Goal: Information Seeking & Learning: Learn about a topic

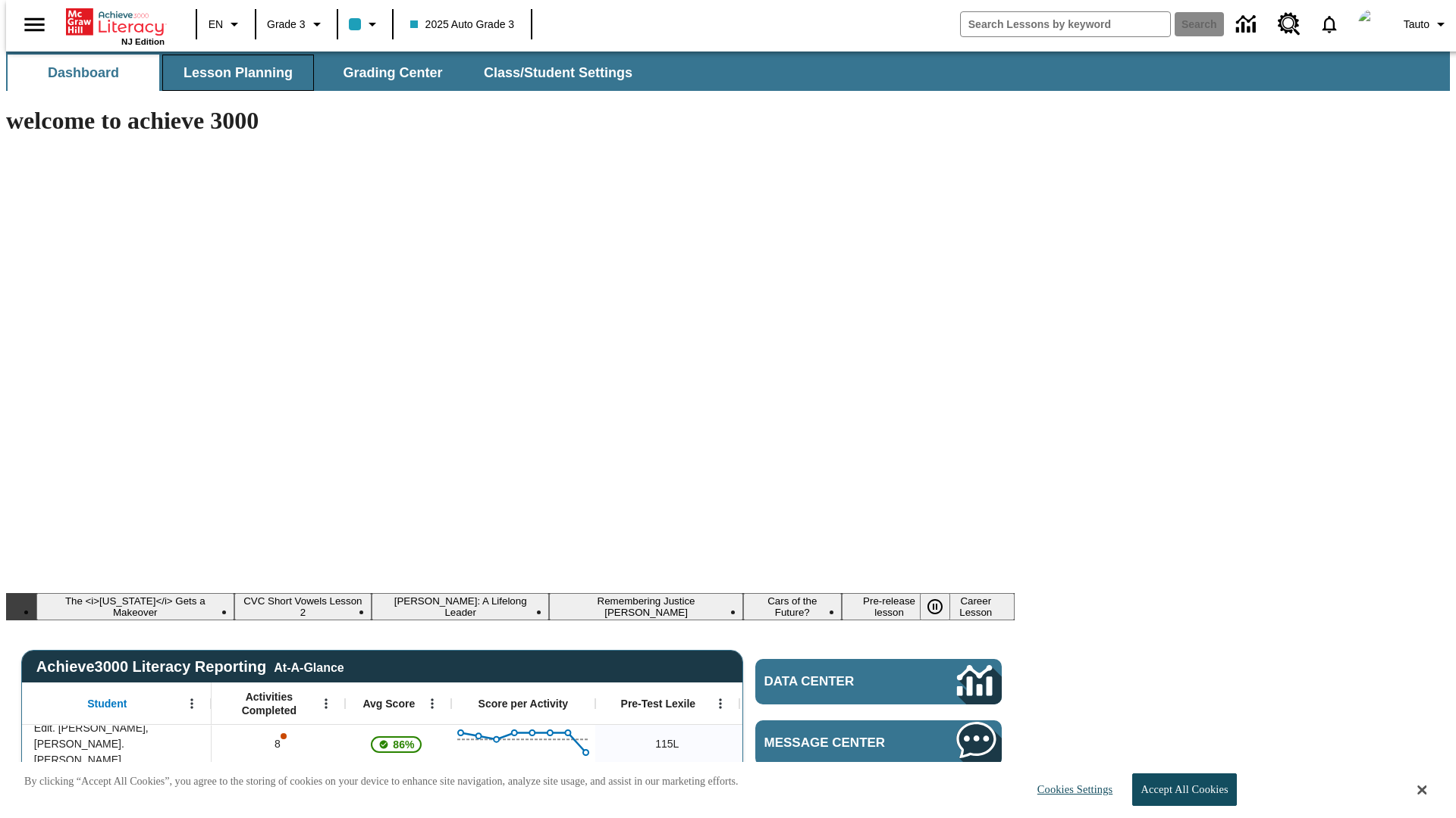
click at [232, 73] on span "Lesson Planning" at bounding box center [238, 73] width 109 height 17
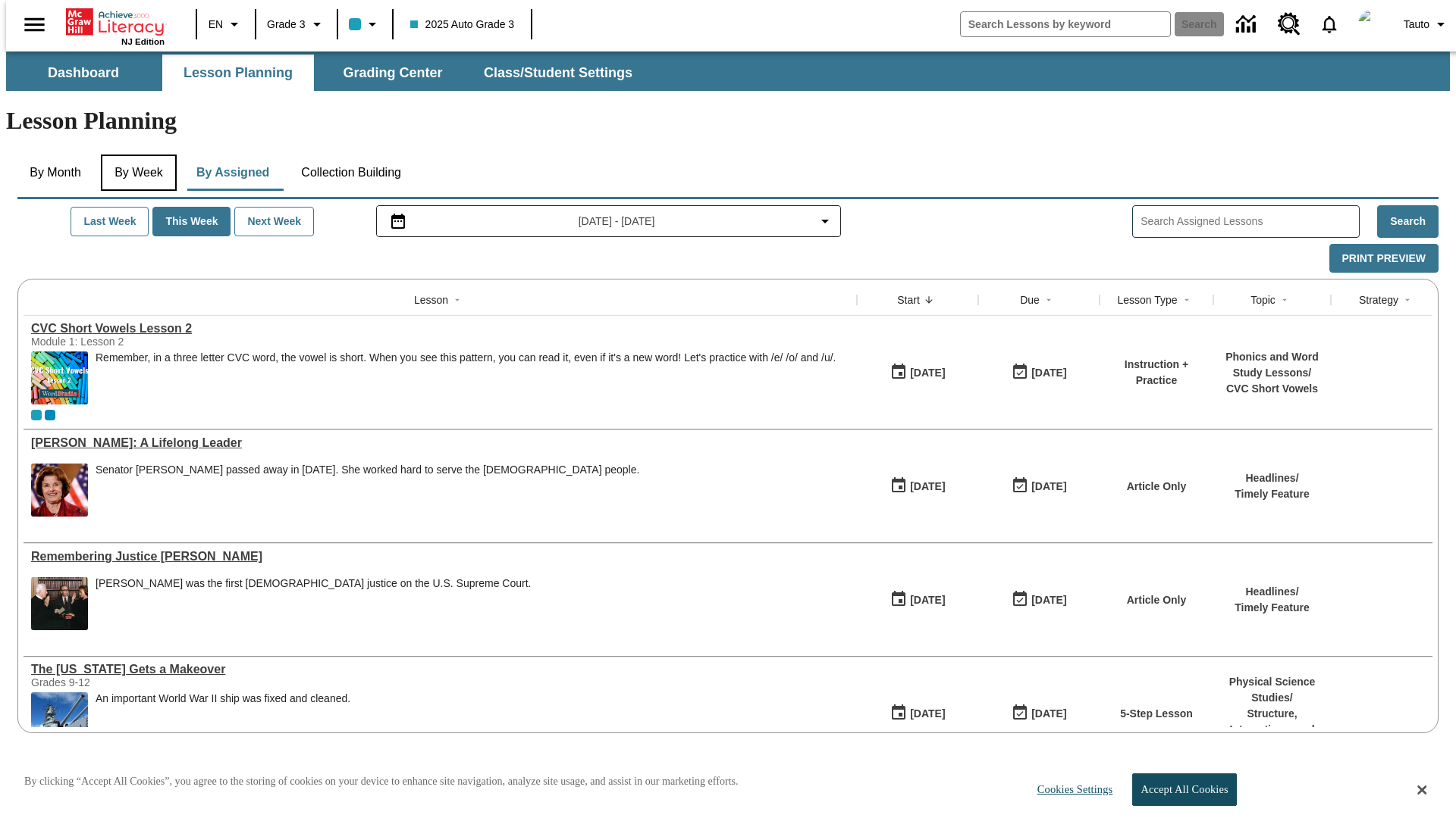
click at [135, 154] on button "By Week" at bounding box center [139, 173] width 76 height 36
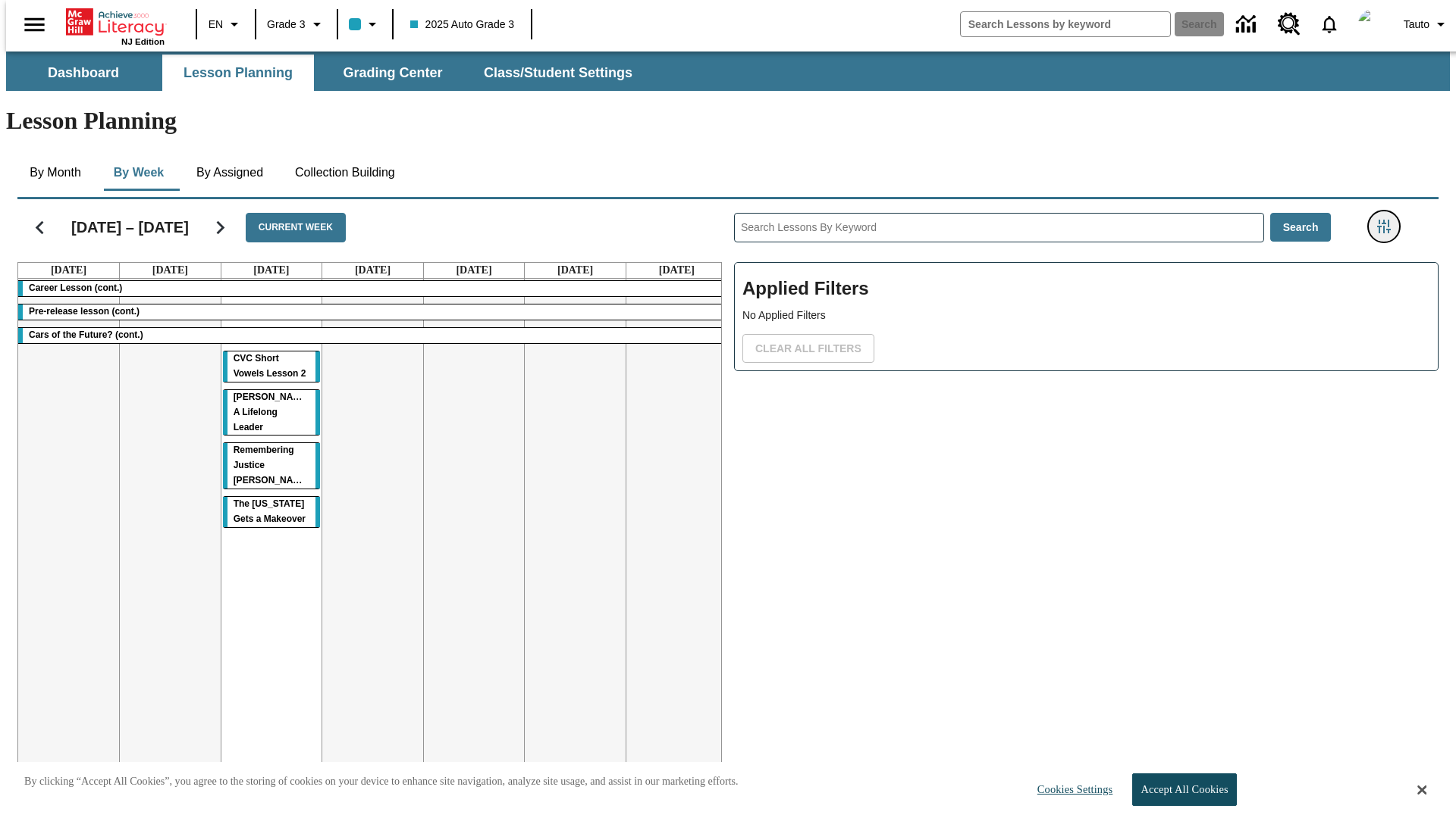
click at [1388, 220] on icon "Filters Side menu" at bounding box center [1383, 226] width 14 height 14
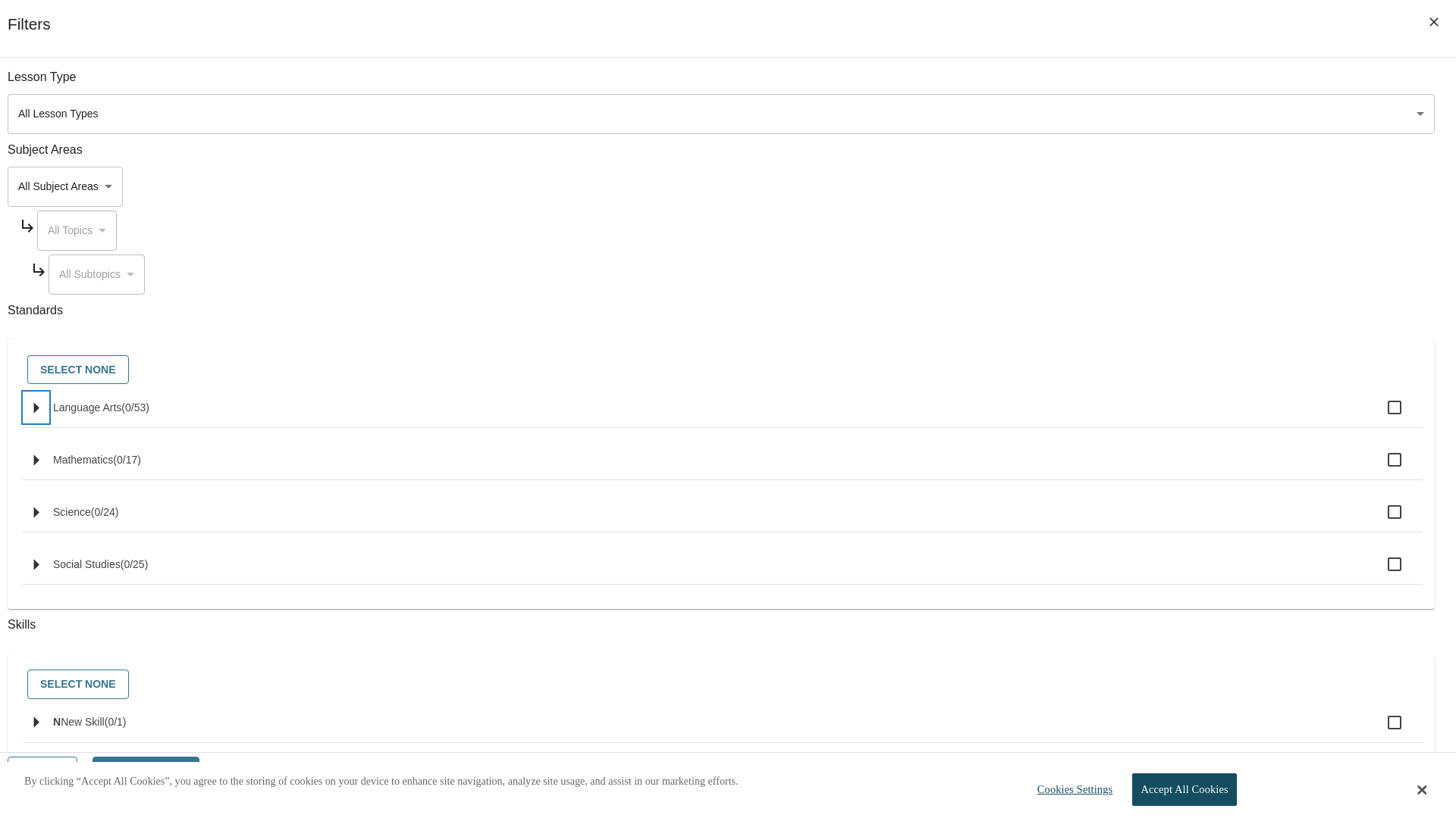
click at [40, 414] on icon "Select standards" at bounding box center [36, 408] width 5 height 12
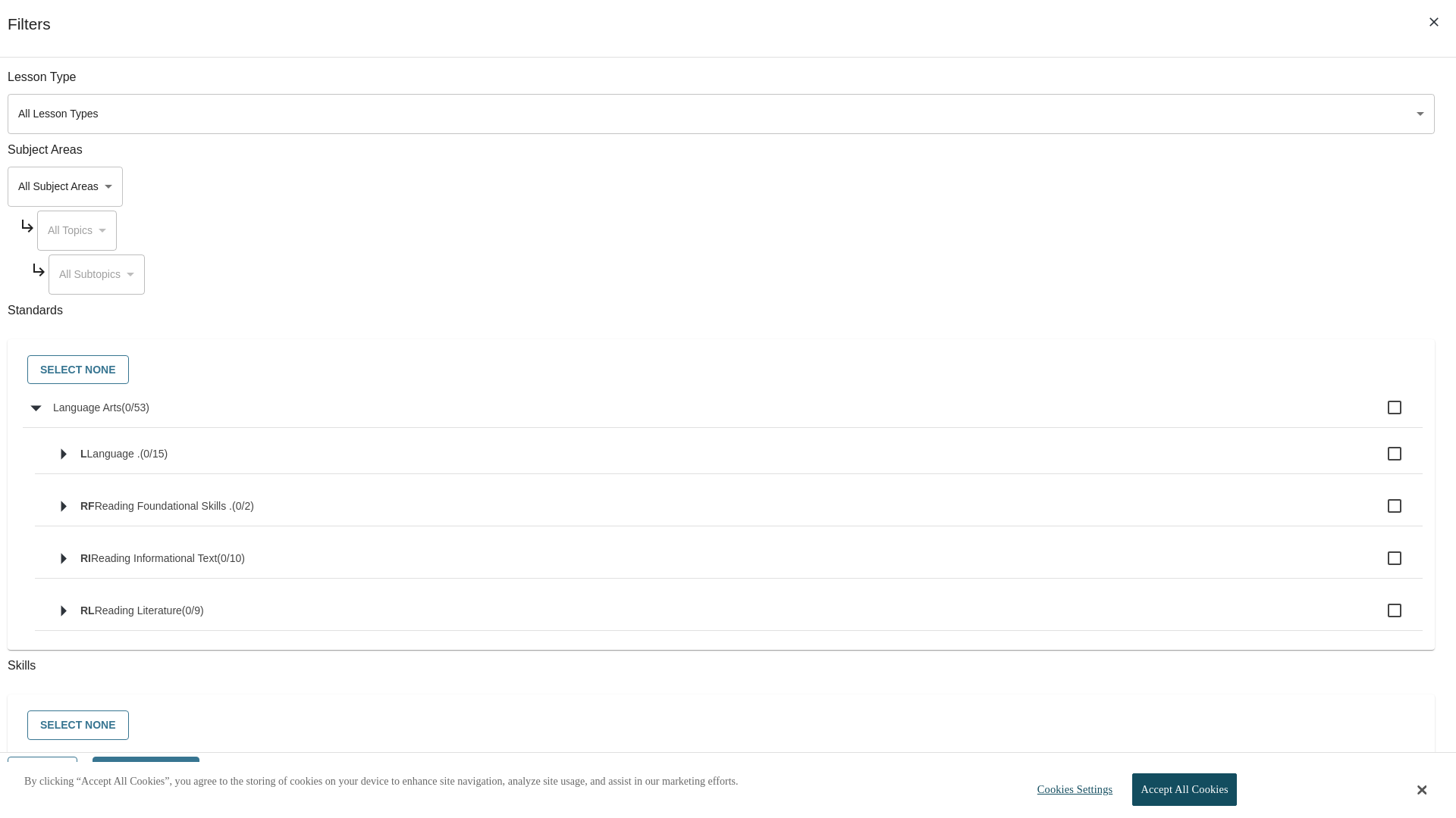
click at [1103, 416] on label "Language Arts ( 0 / 53 )" at bounding box center [731, 408] width 1357 height 32
click at [1378, 416] on input "Language Arts ( 0 / 53 )" at bounding box center [1394, 408] width 32 height 32
checkbox input "true"
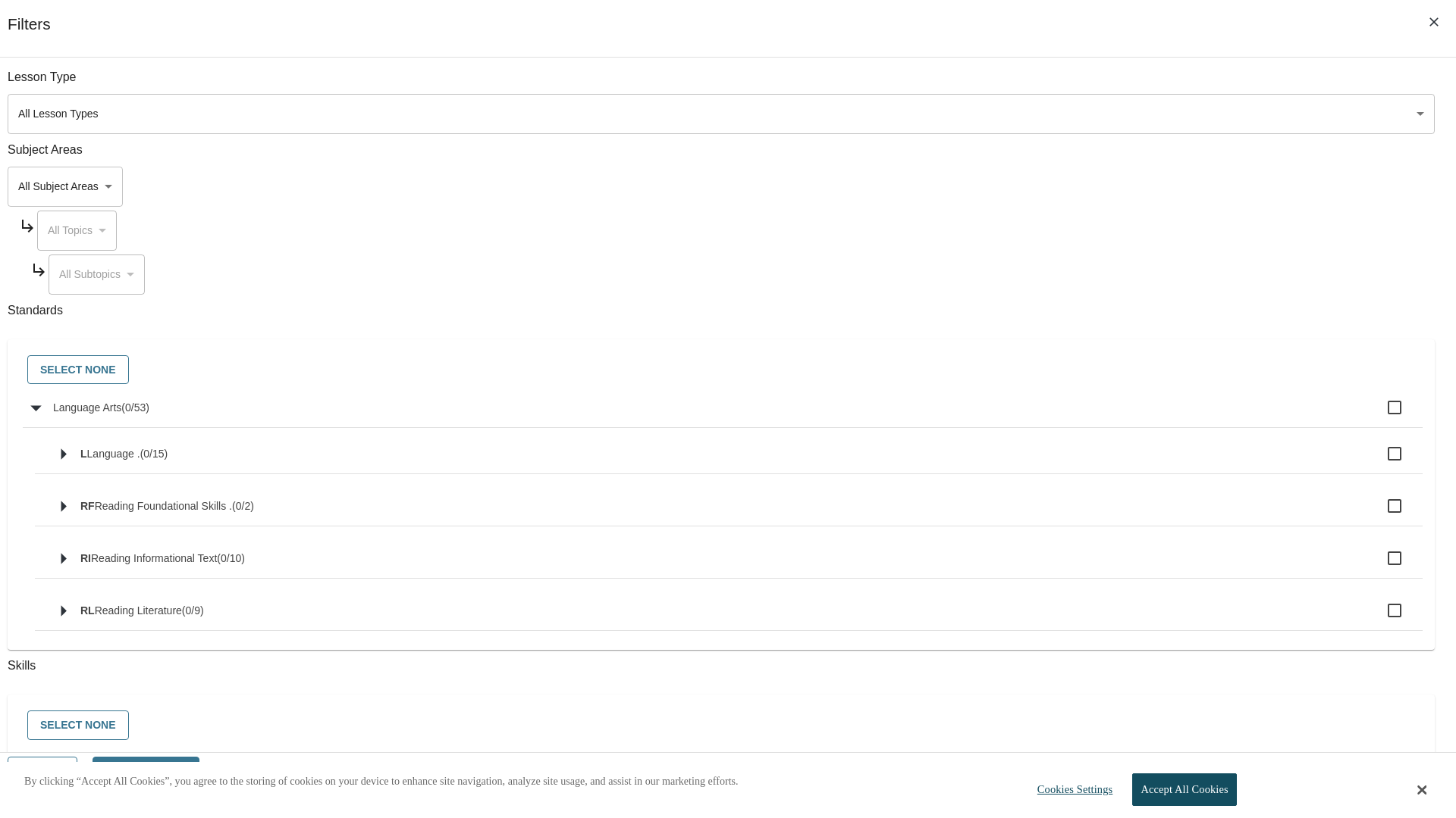
checkbox input "true"
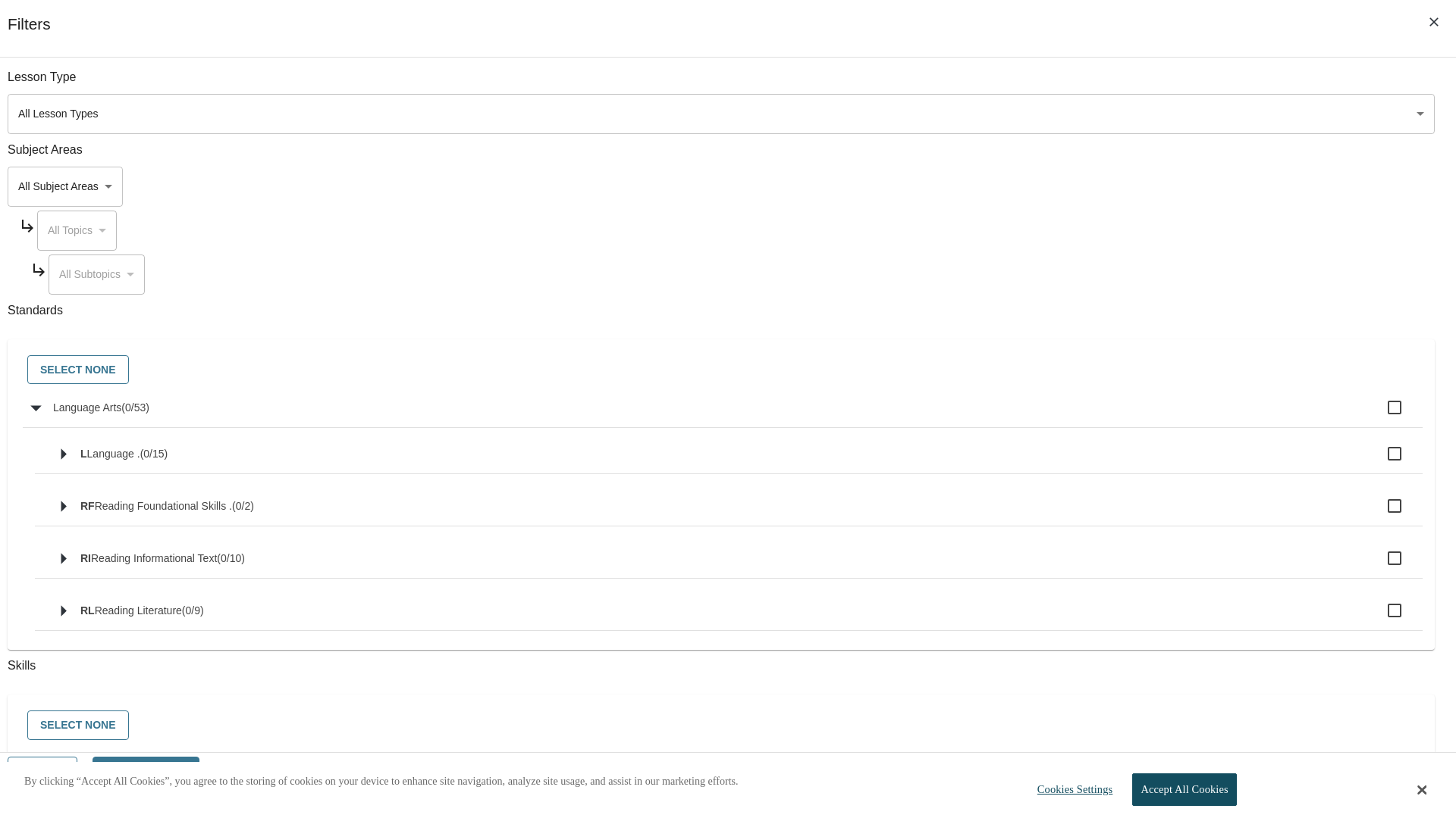
checkbox input "true"
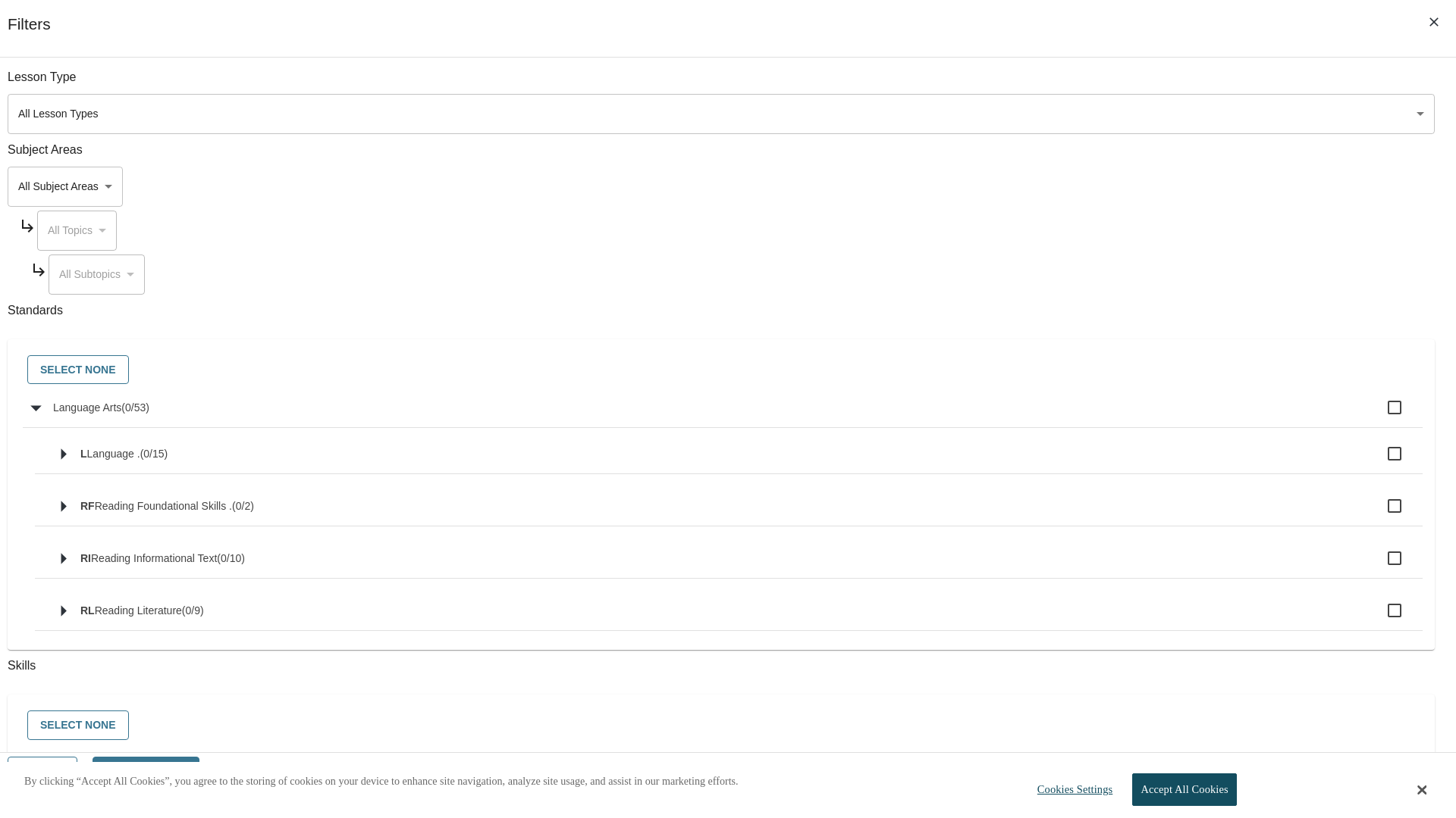
checkbox input "true"
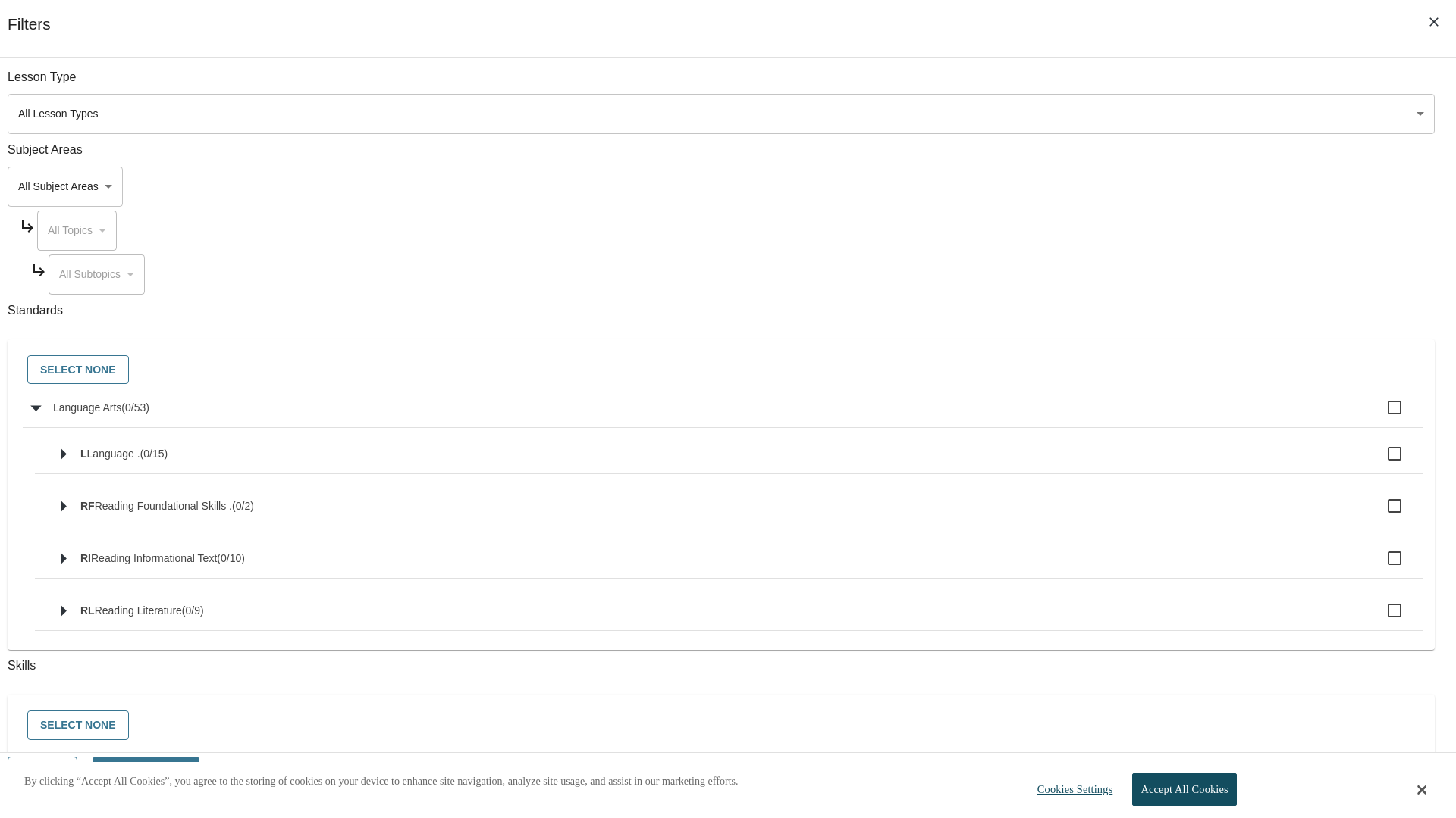
checkbox input "true"
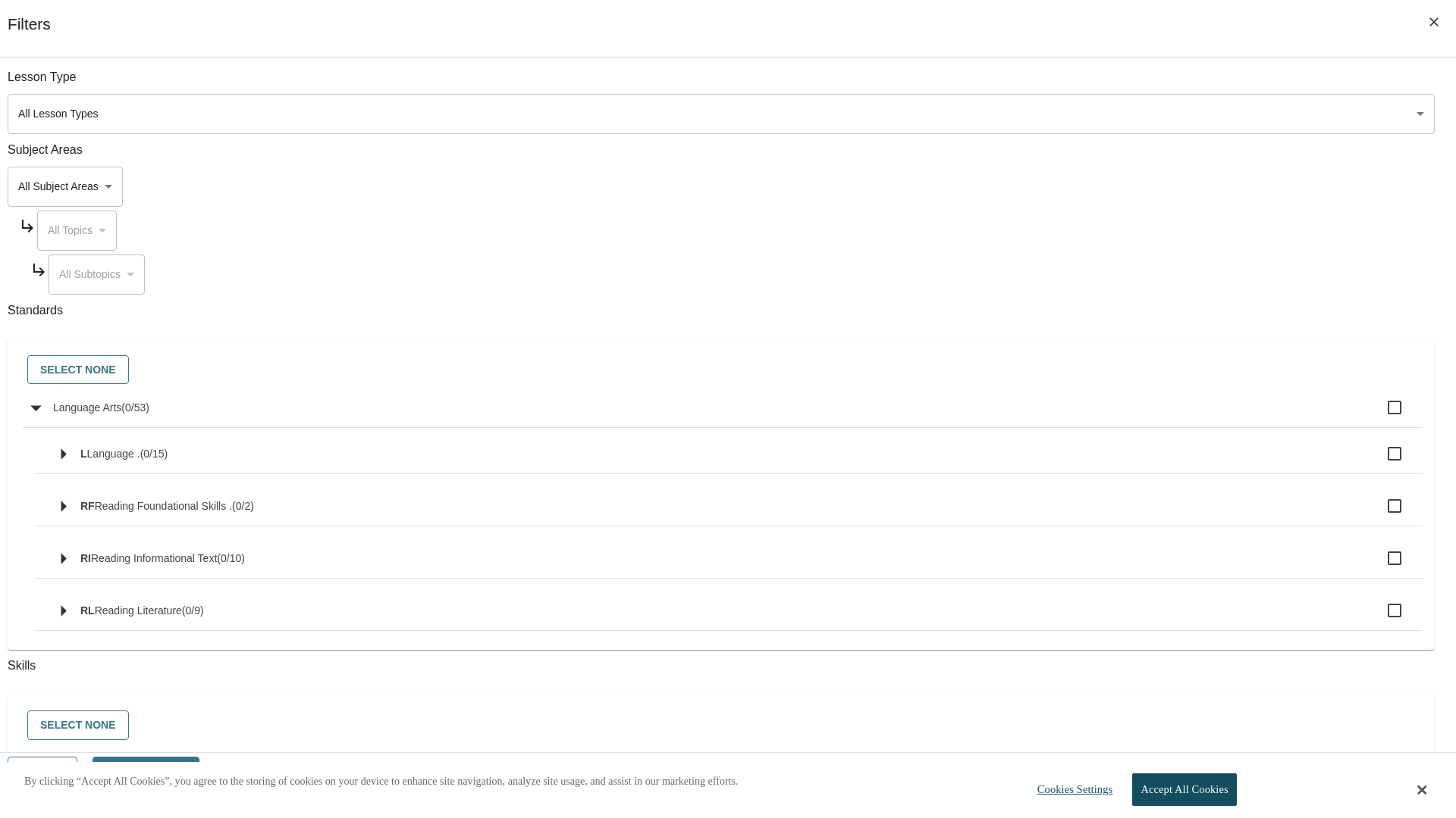
checkbox input "true"
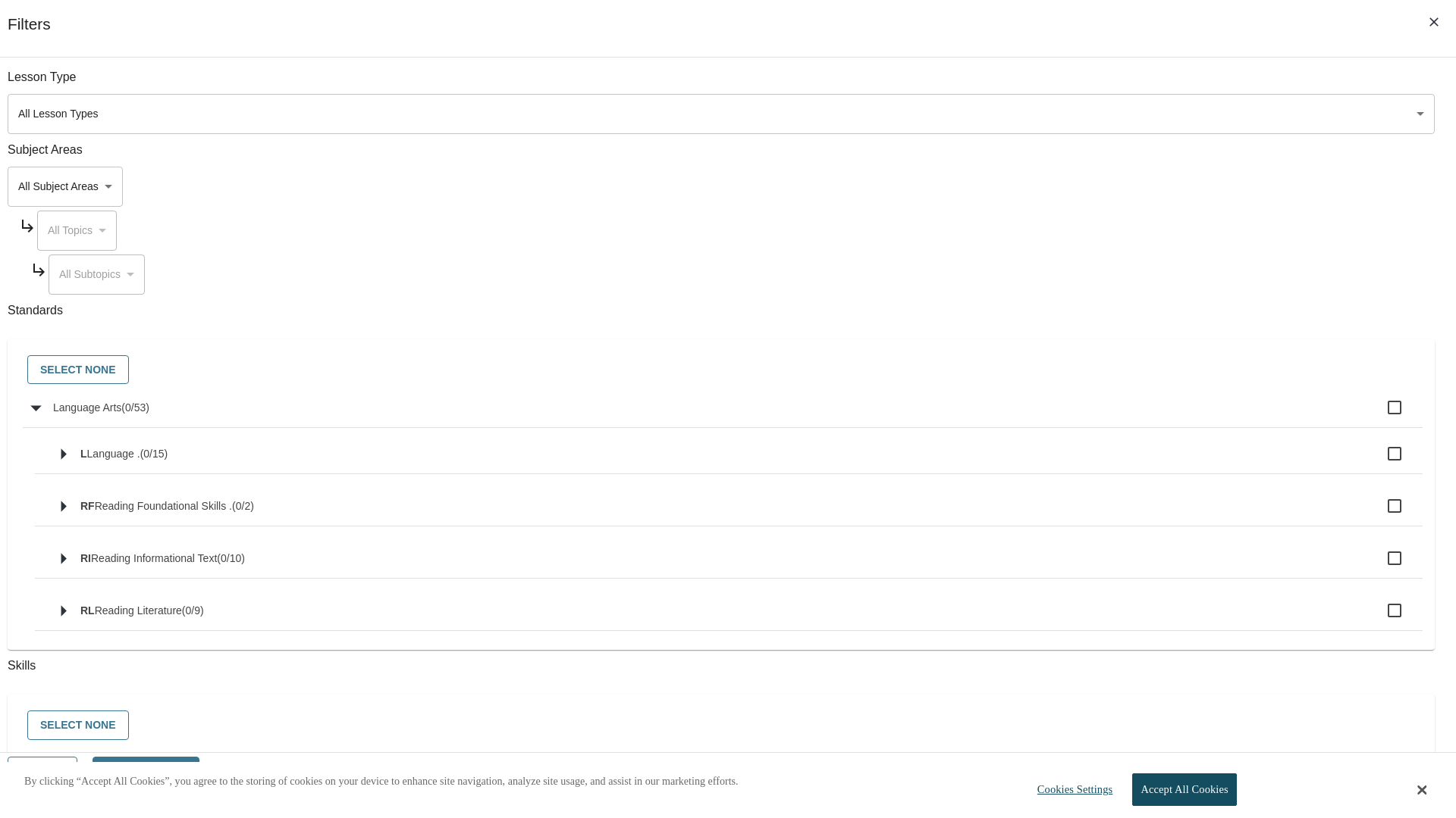
checkbox input "true"
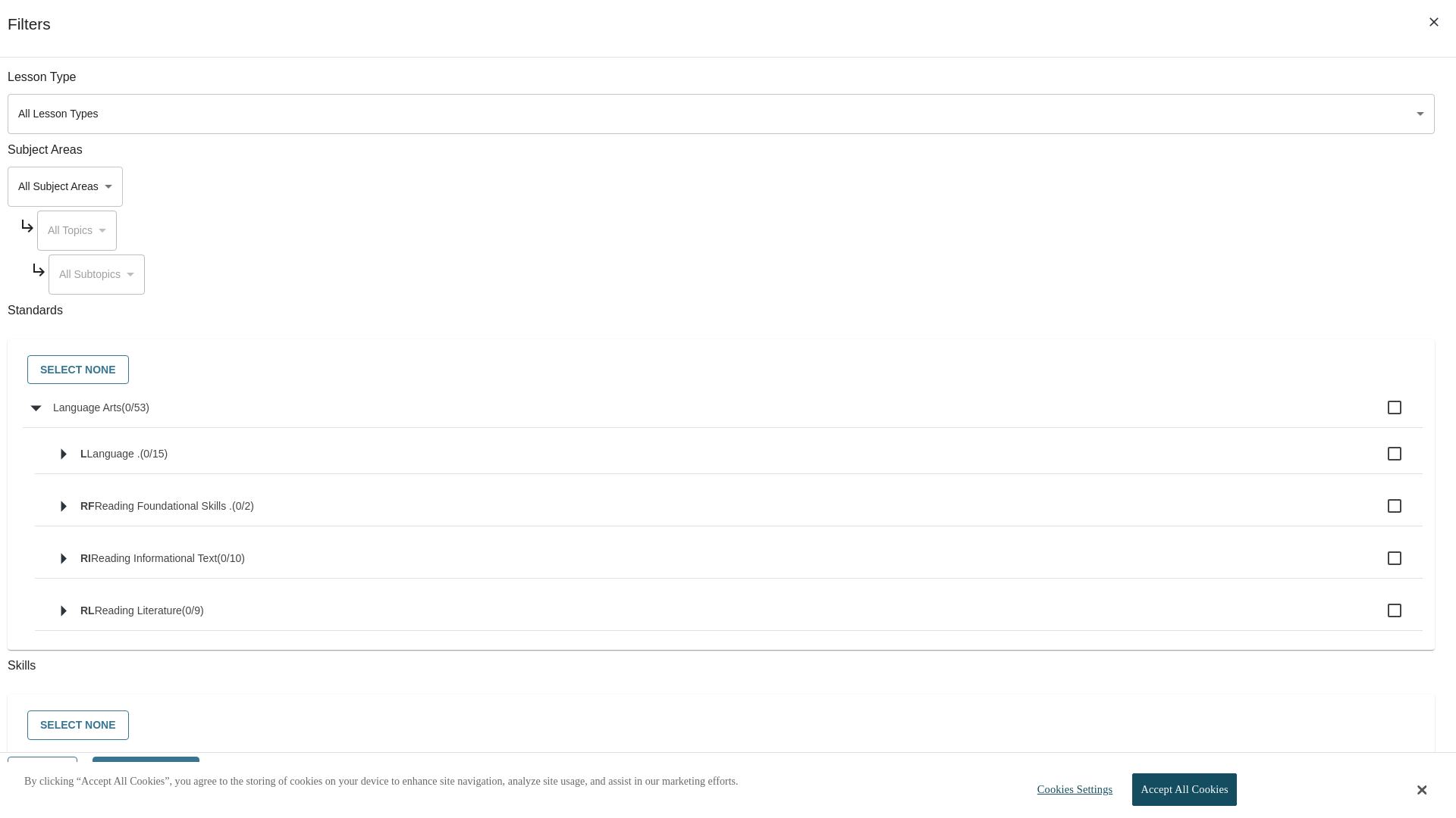
checkbox input "true"
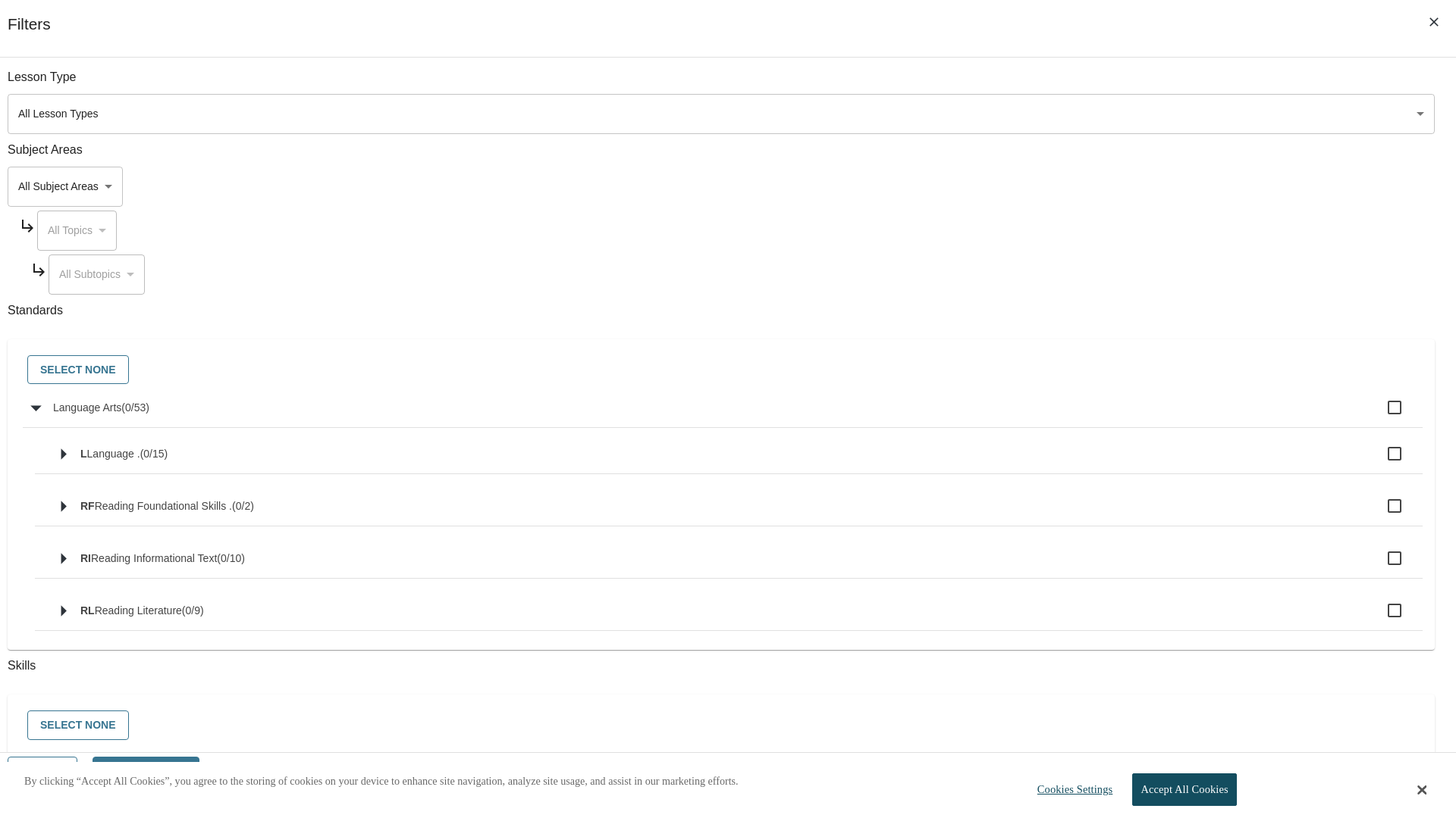
checkbox input "true"
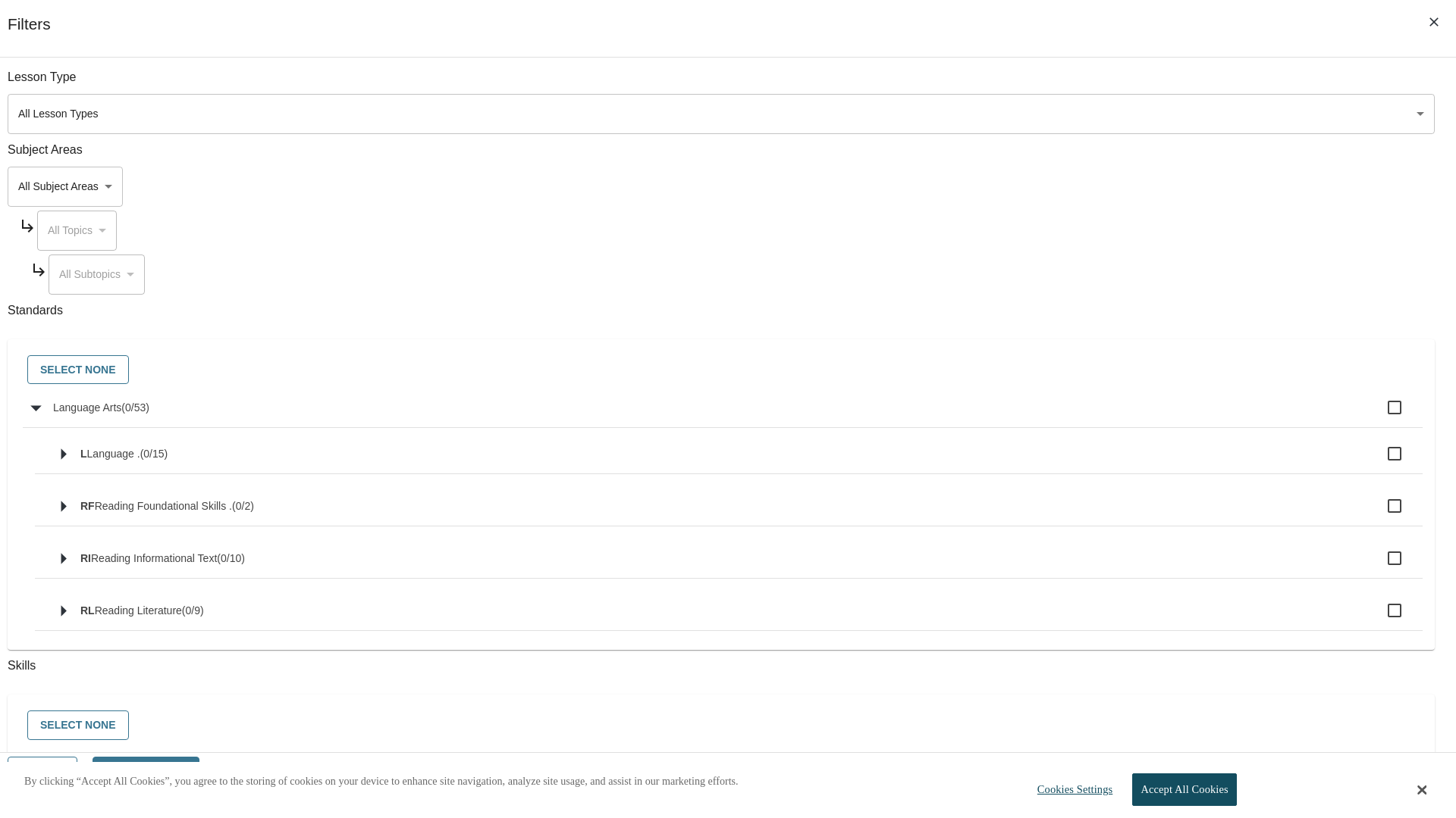
checkbox input "true"
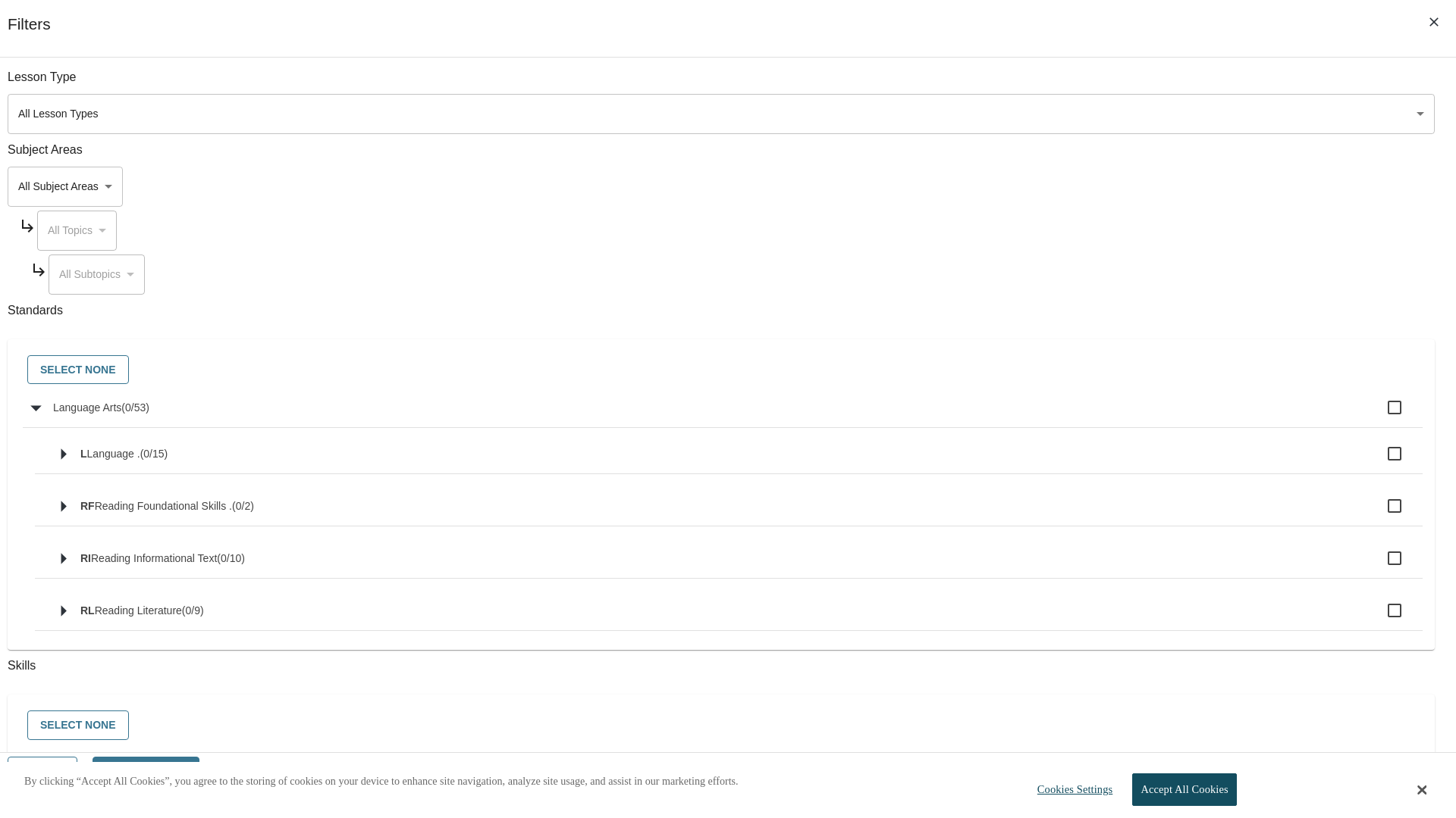
checkbox input "true"
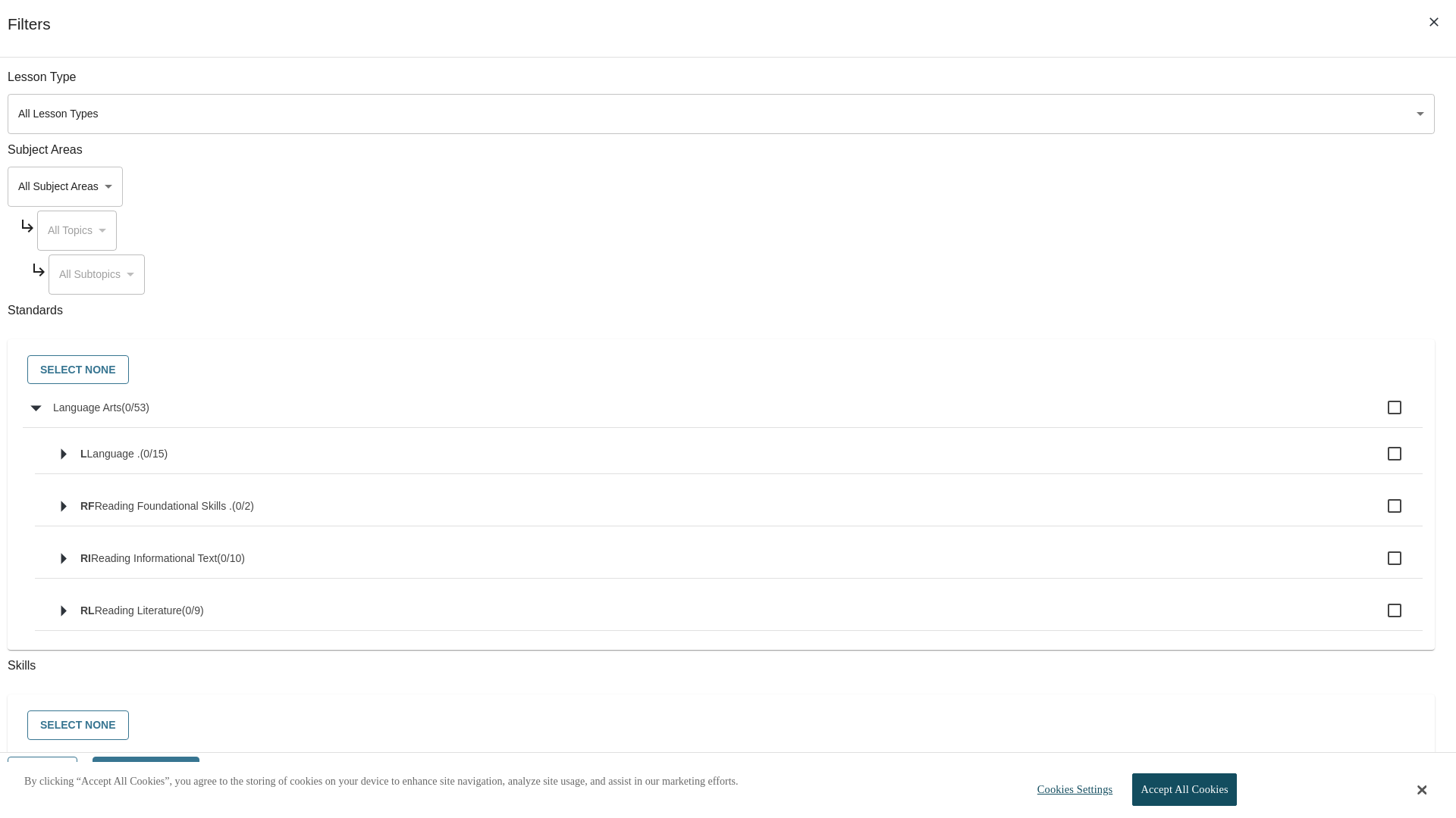
checkbox input "true"
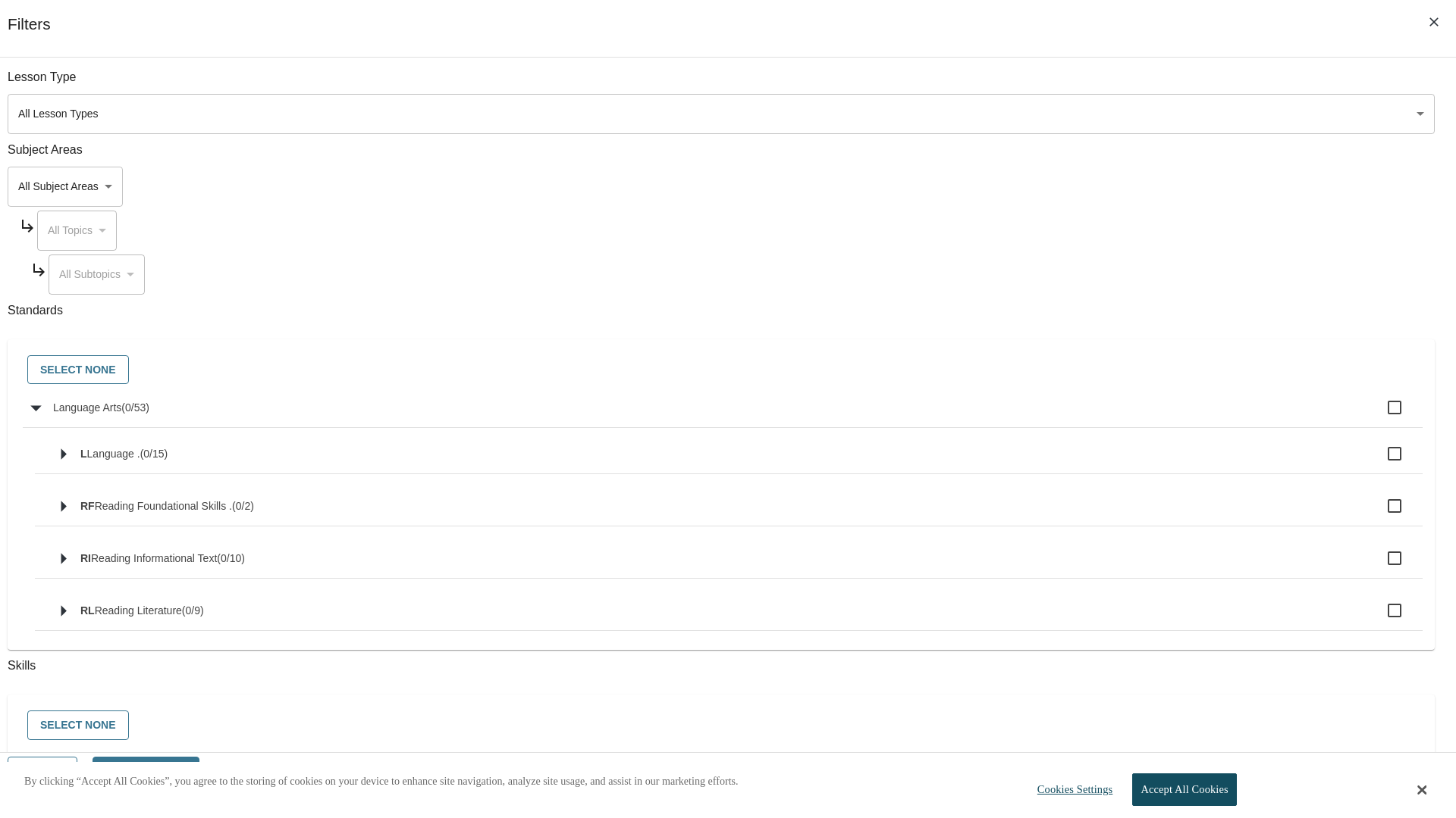
checkbox input "true"
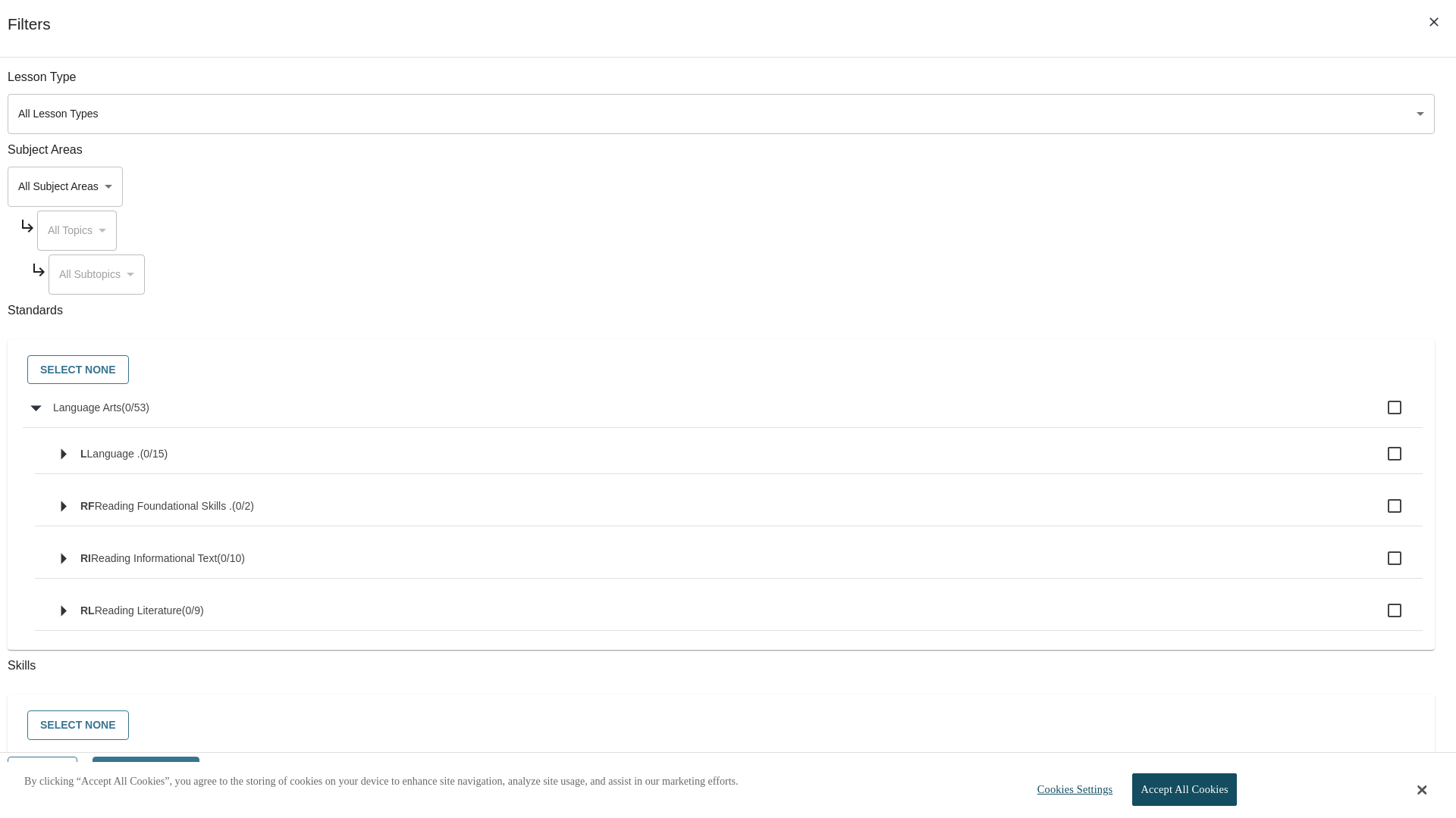
checkbox input "true"
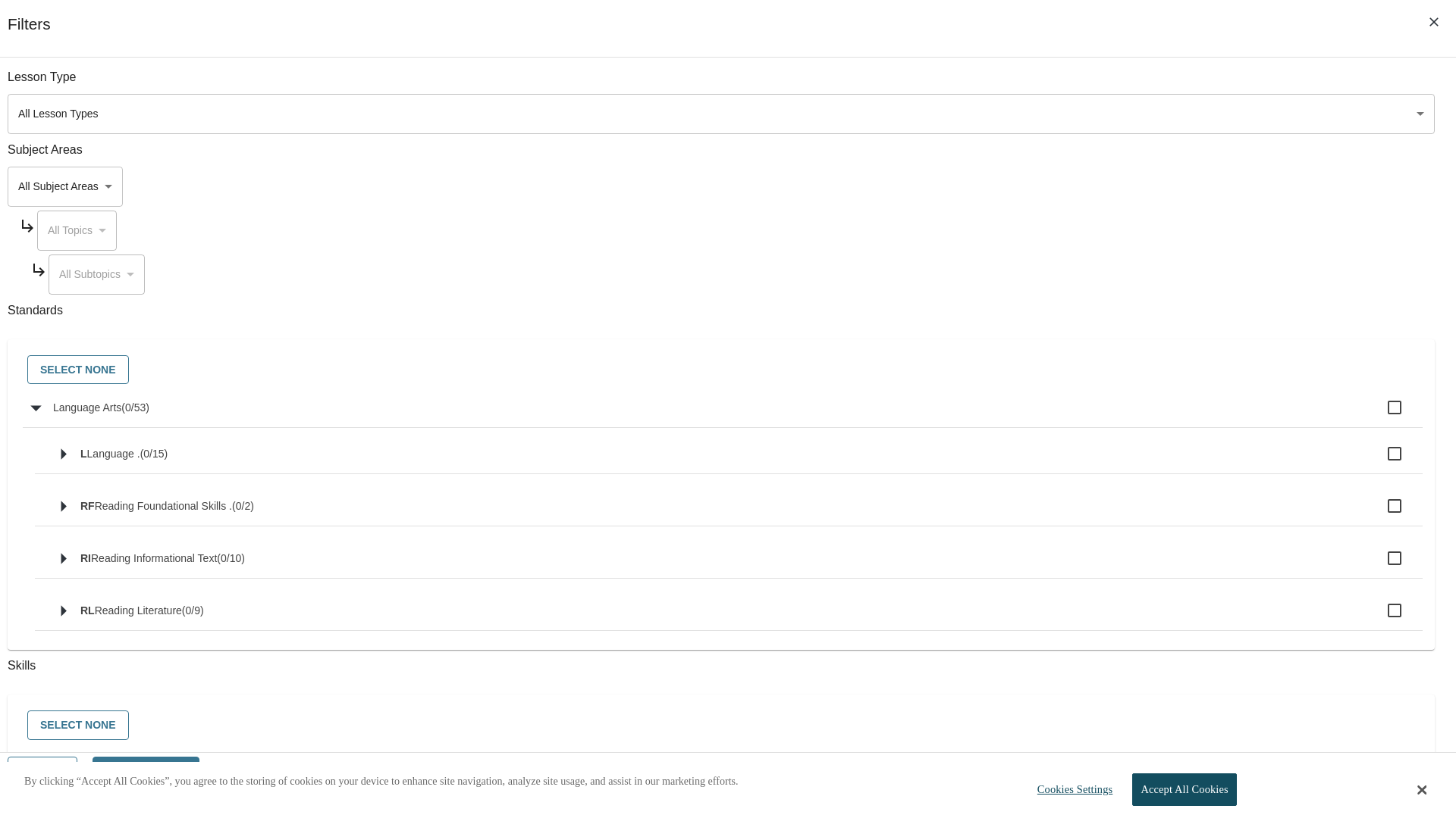
checkbox input "true"
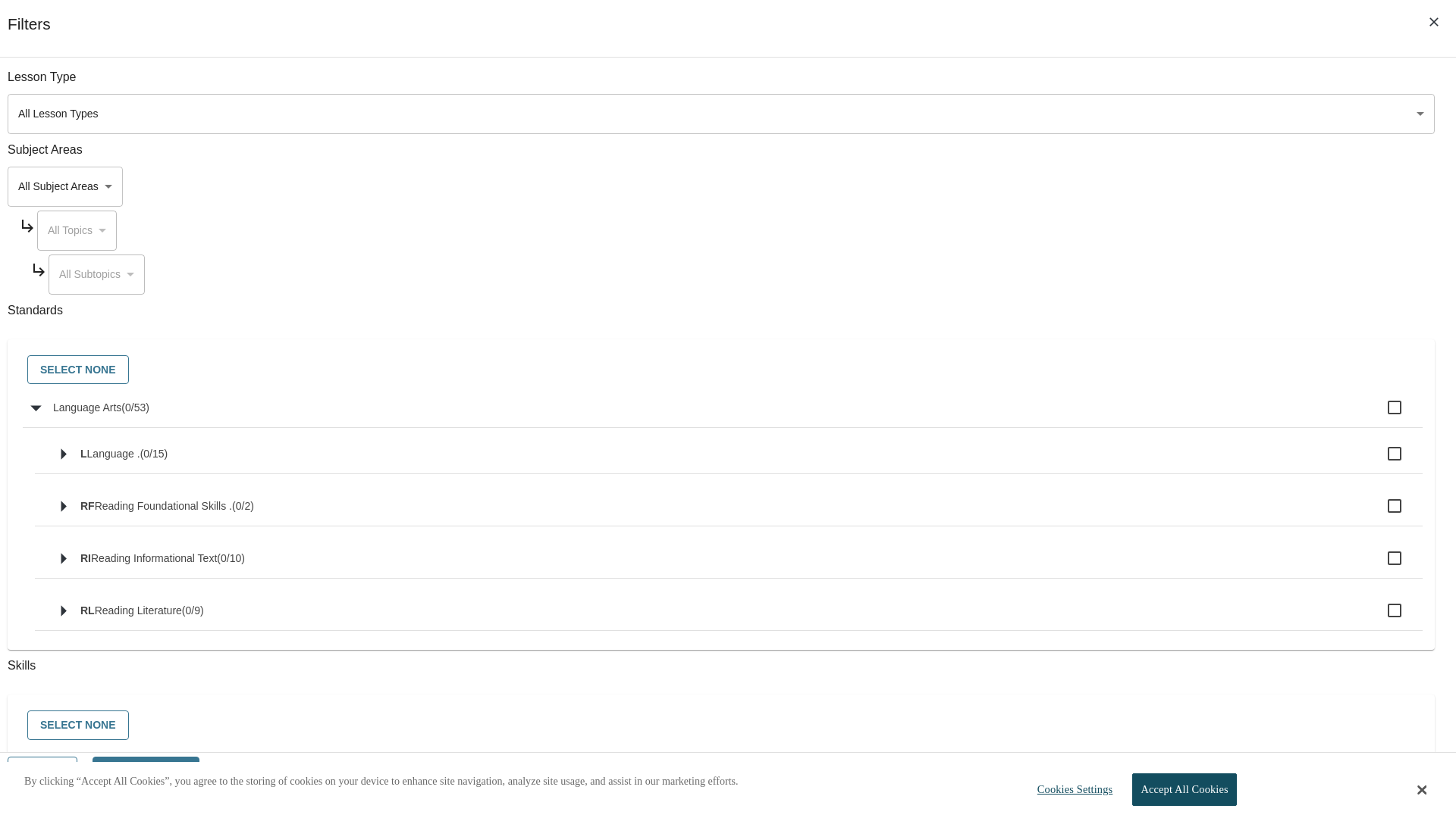
checkbox input "true"
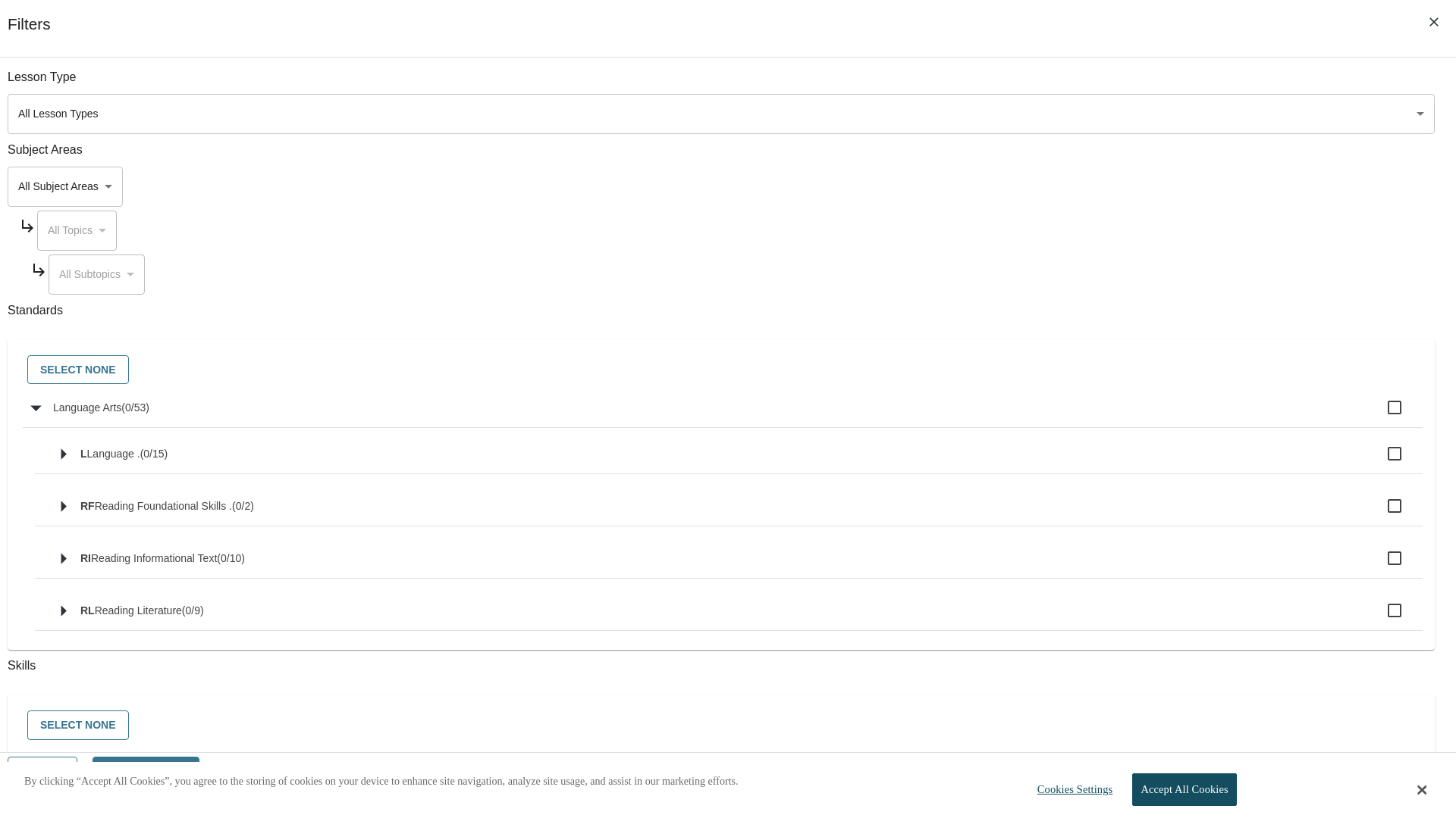
checkbox input "true"
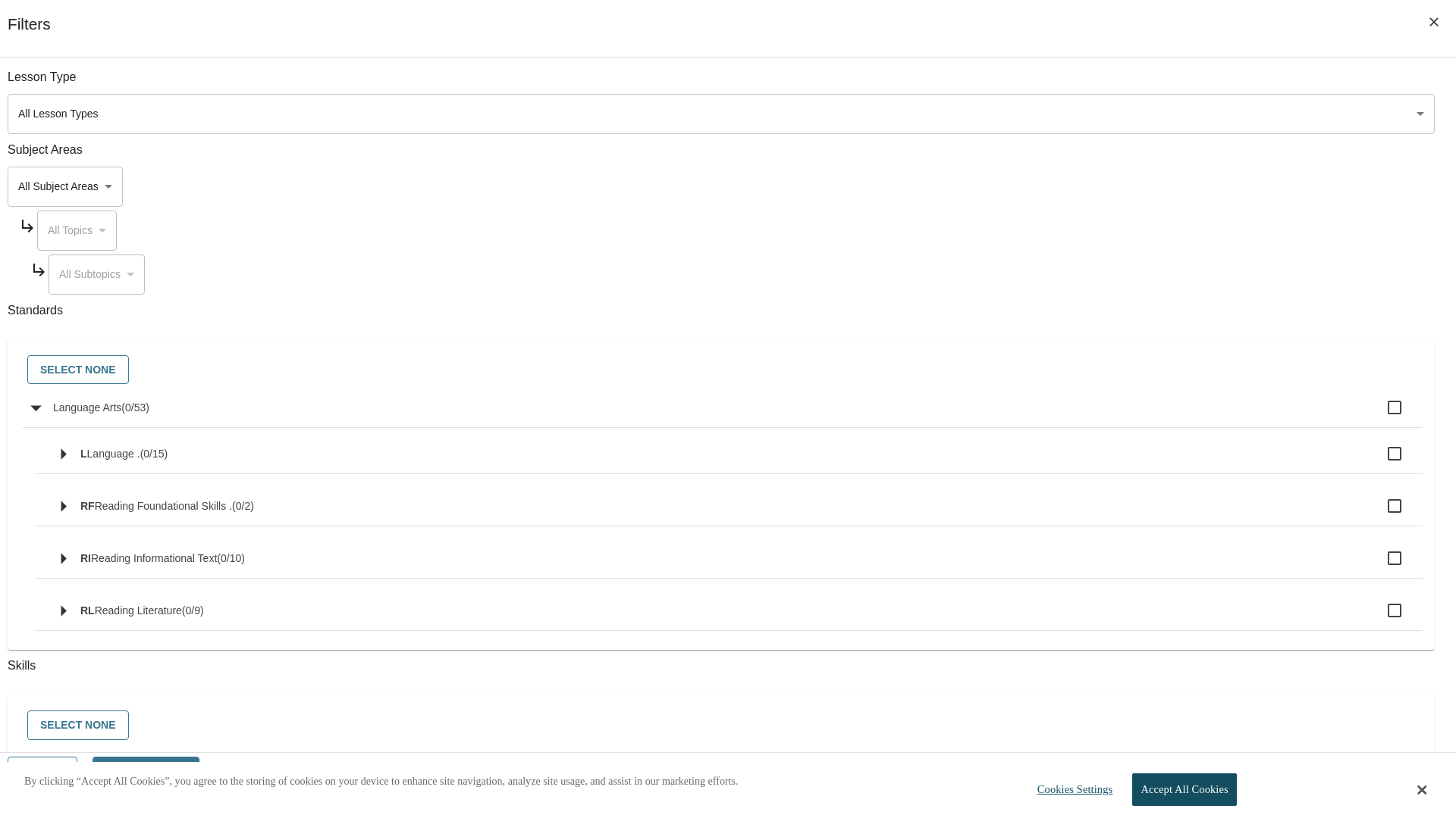
checkbox input "true"
click at [129, 371] on button "Select None" at bounding box center [78, 371] width 102 height 30
checkbox input "false"
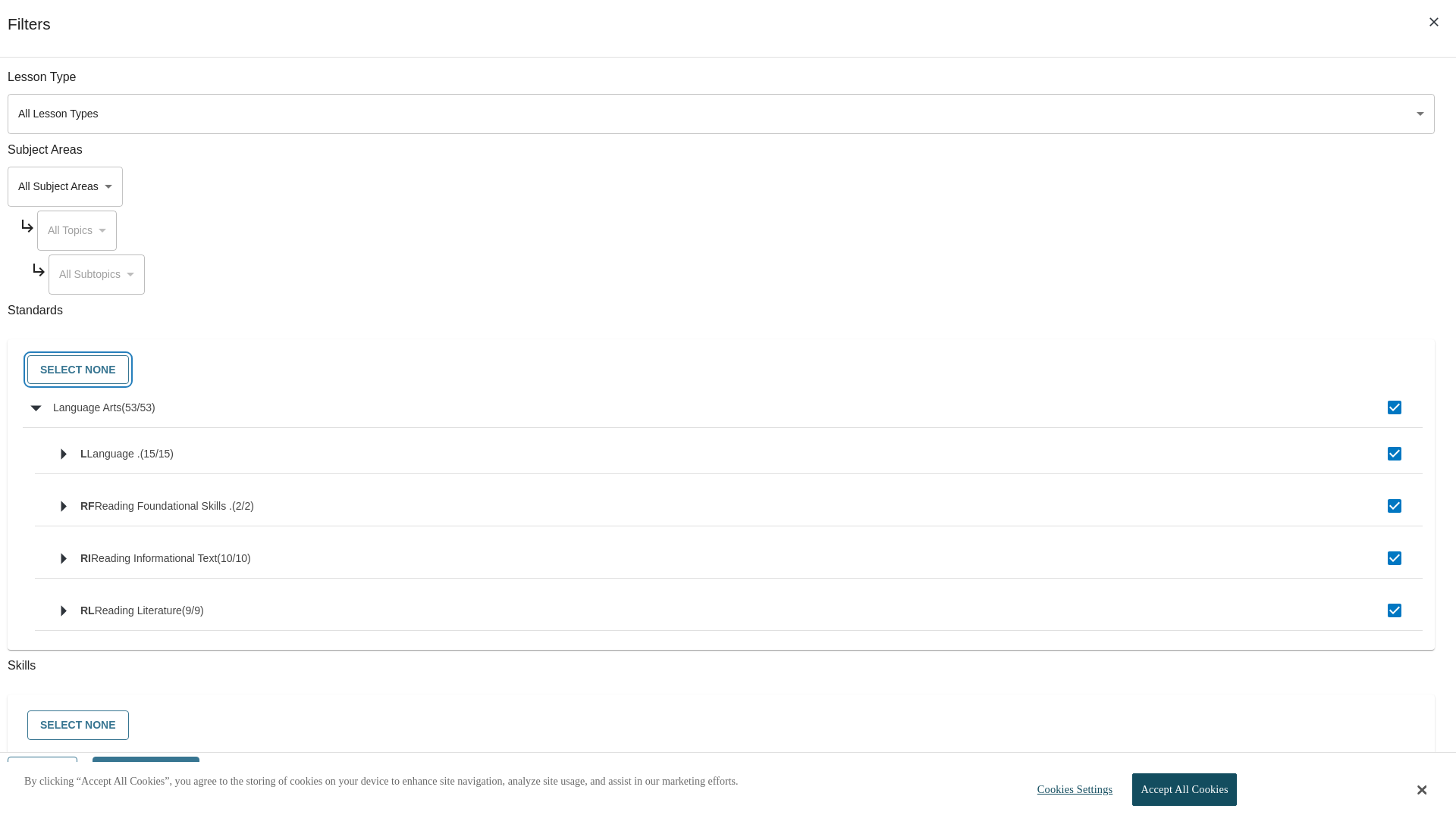
checkbox input "false"
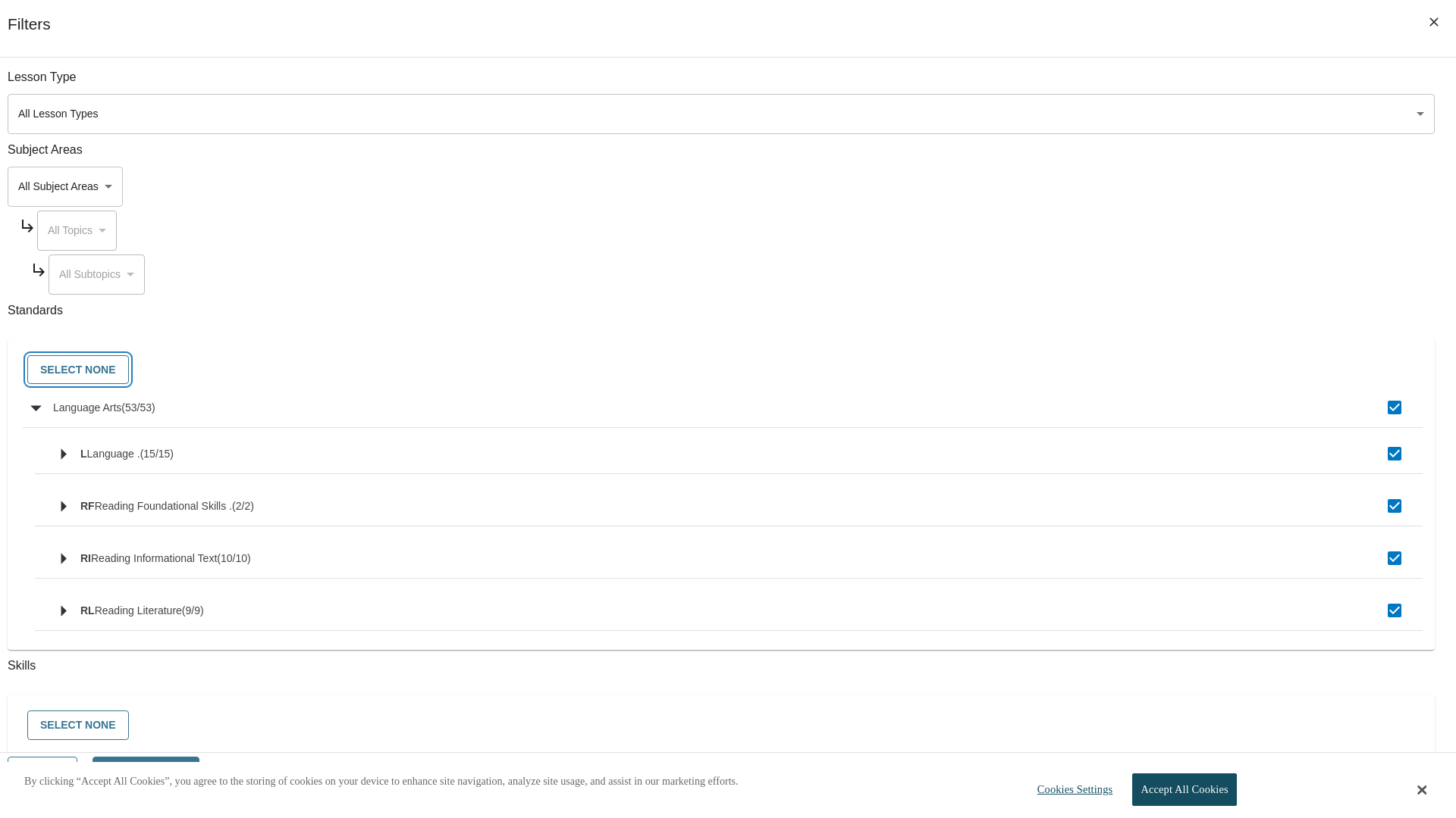
checkbox input "false"
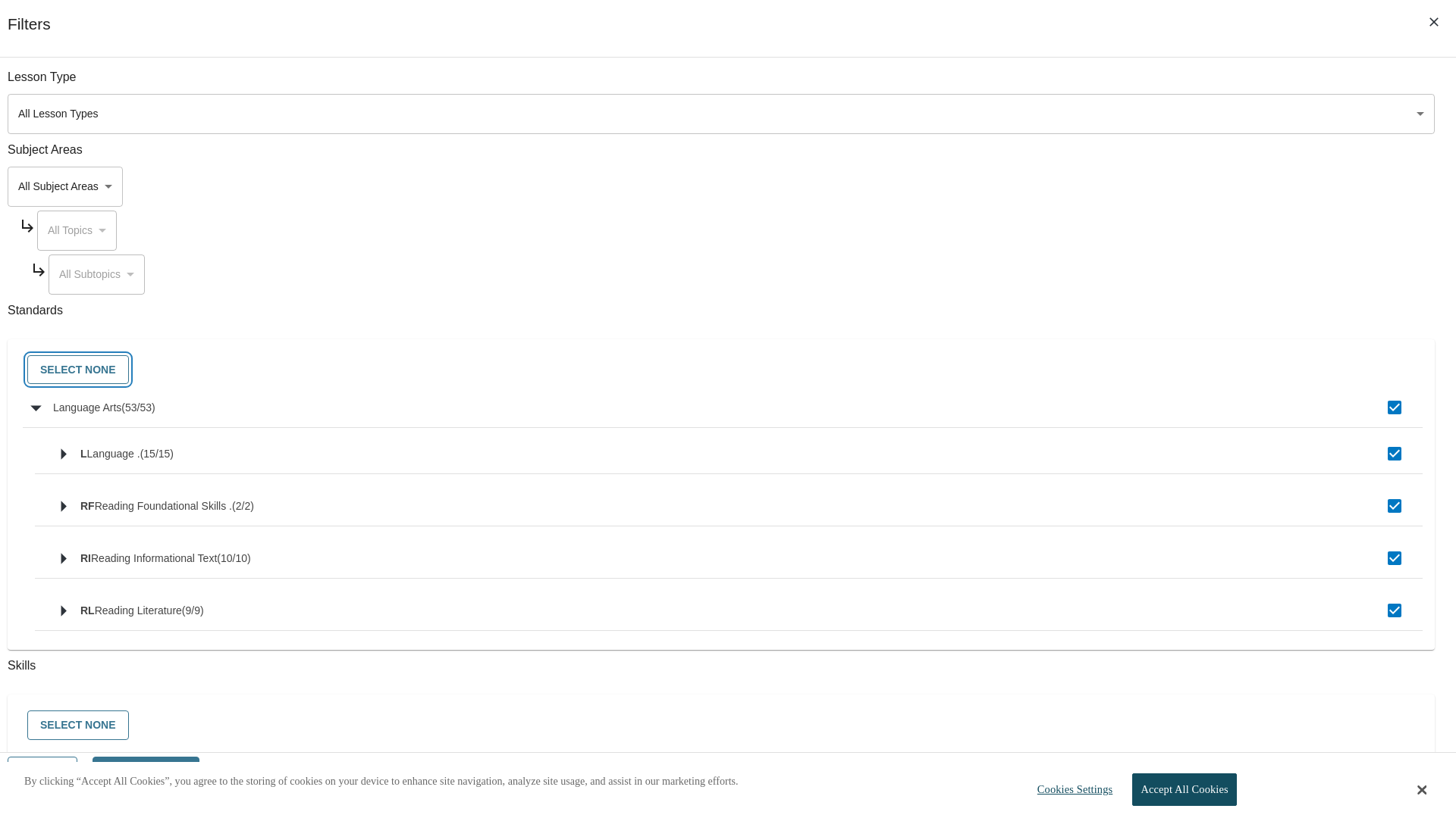
checkbox input "false"
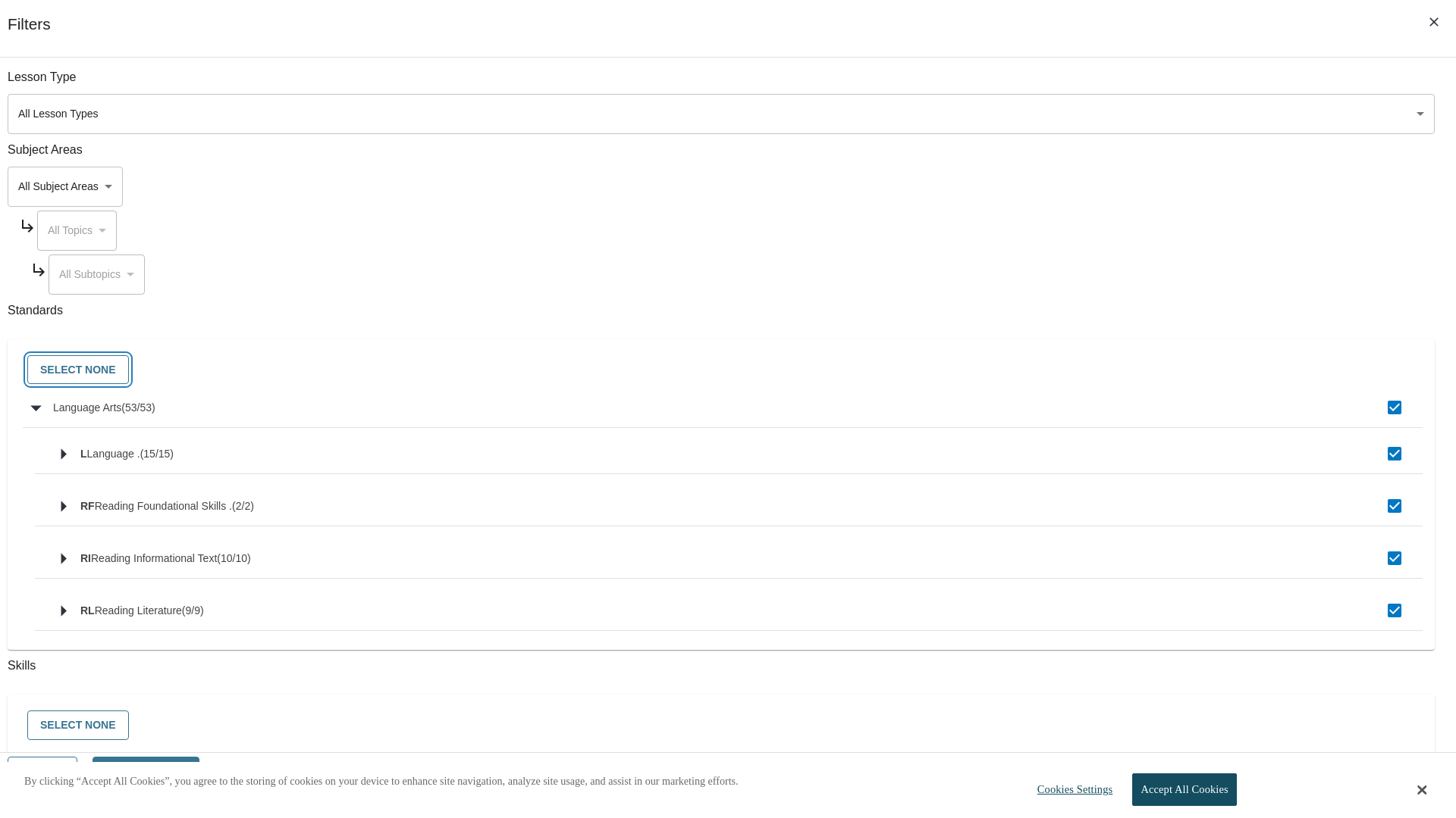
checkbox input "false"
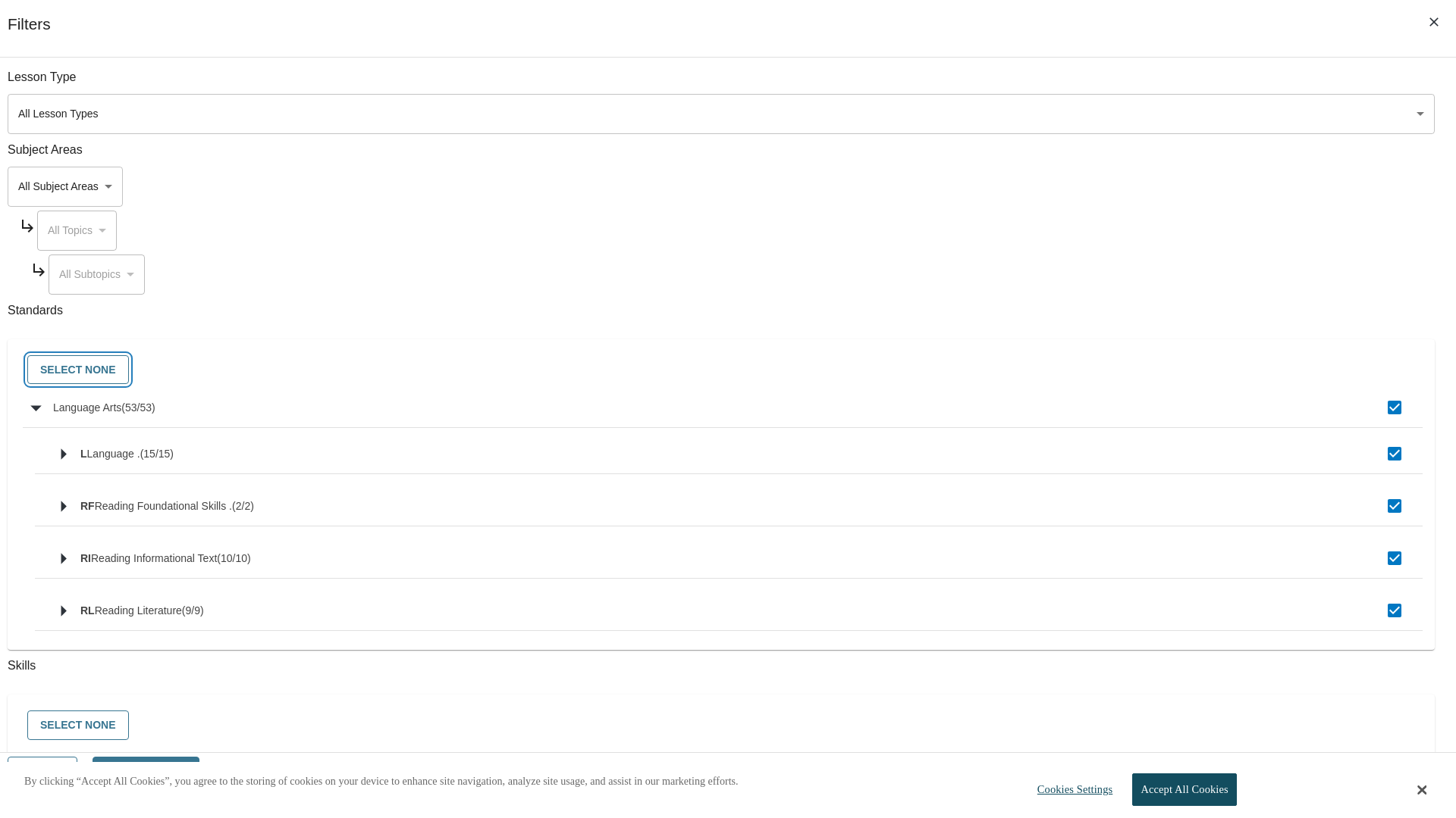
checkbox input "false"
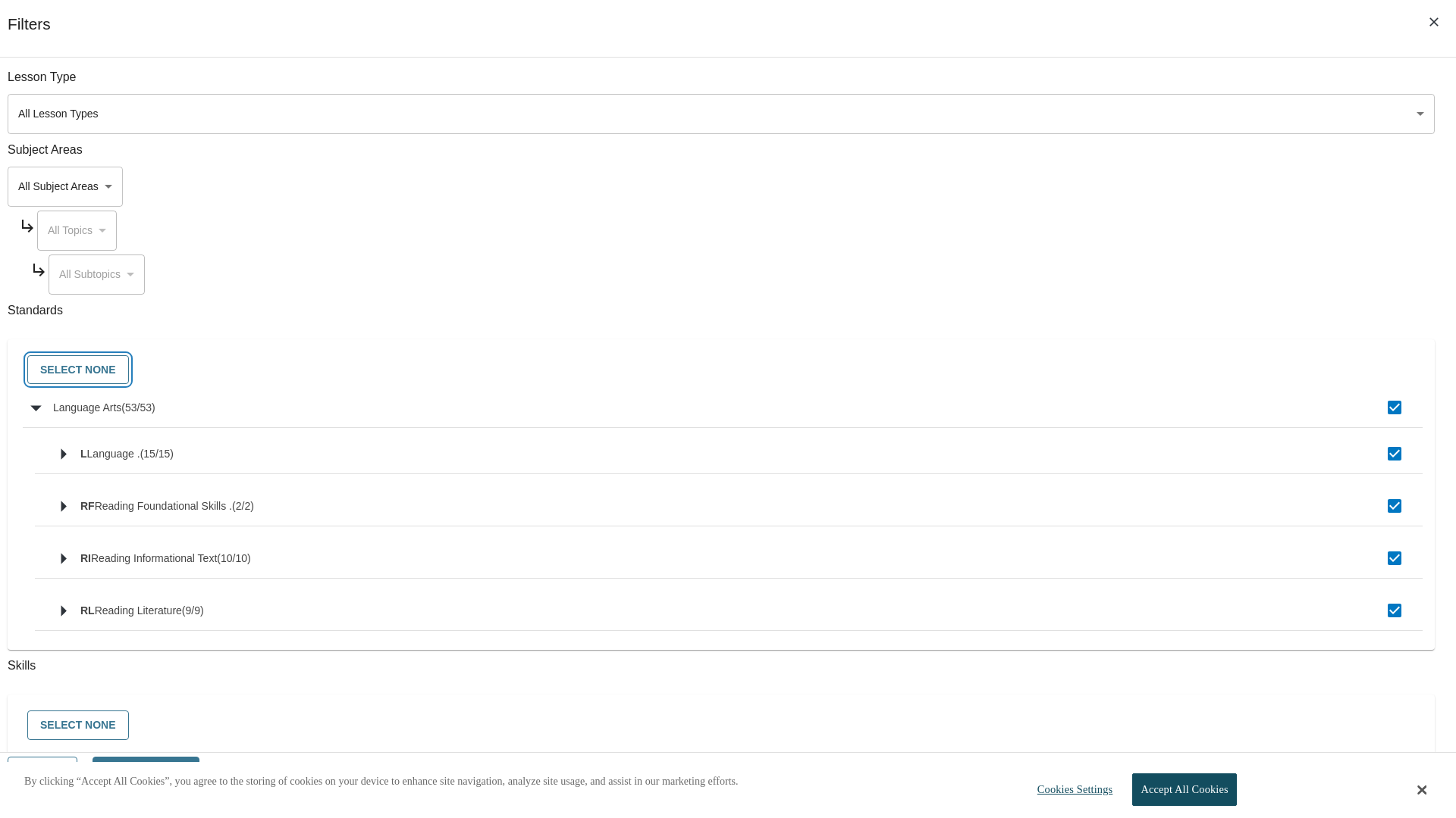
checkbox input "false"
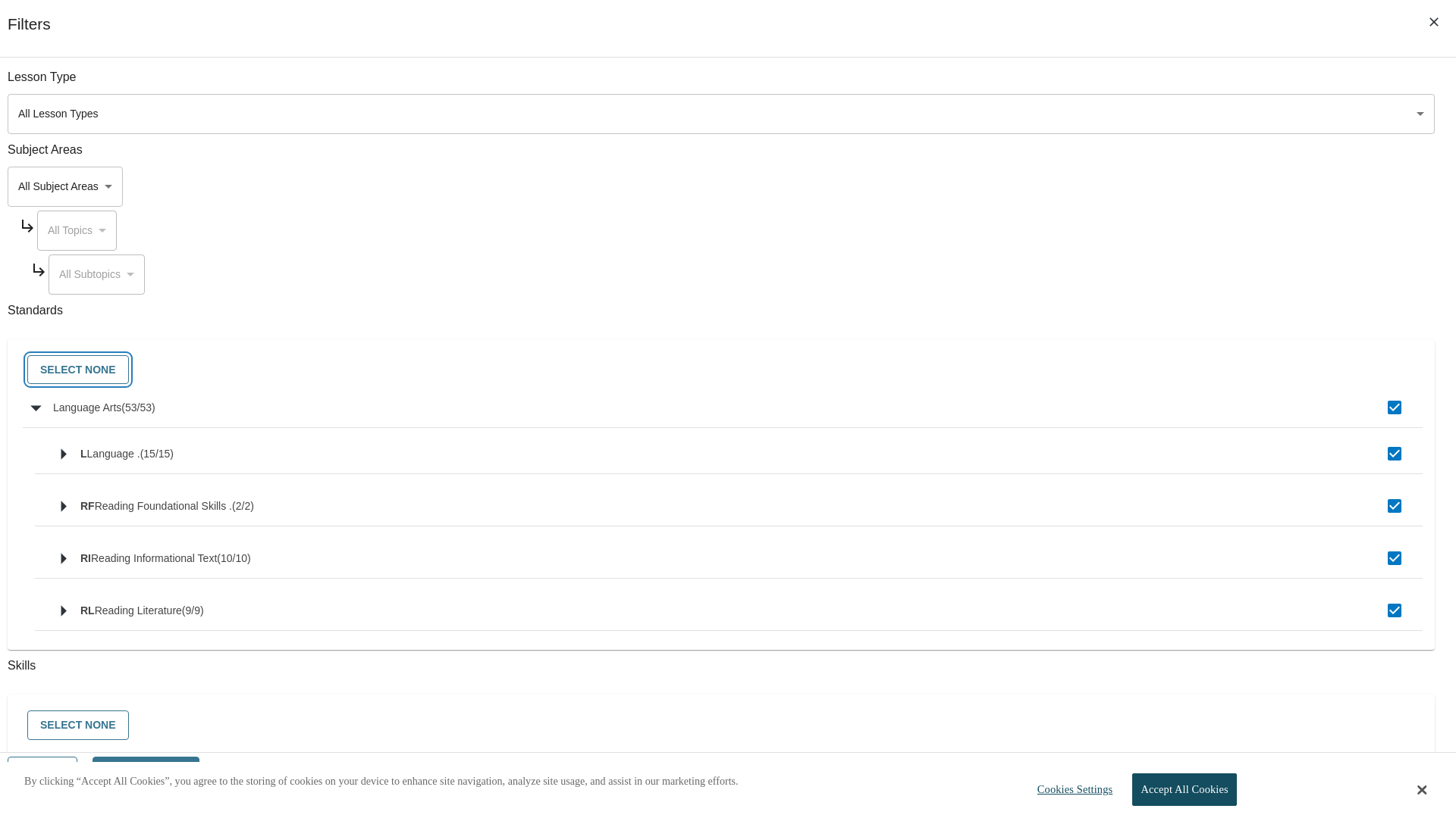
checkbox input "false"
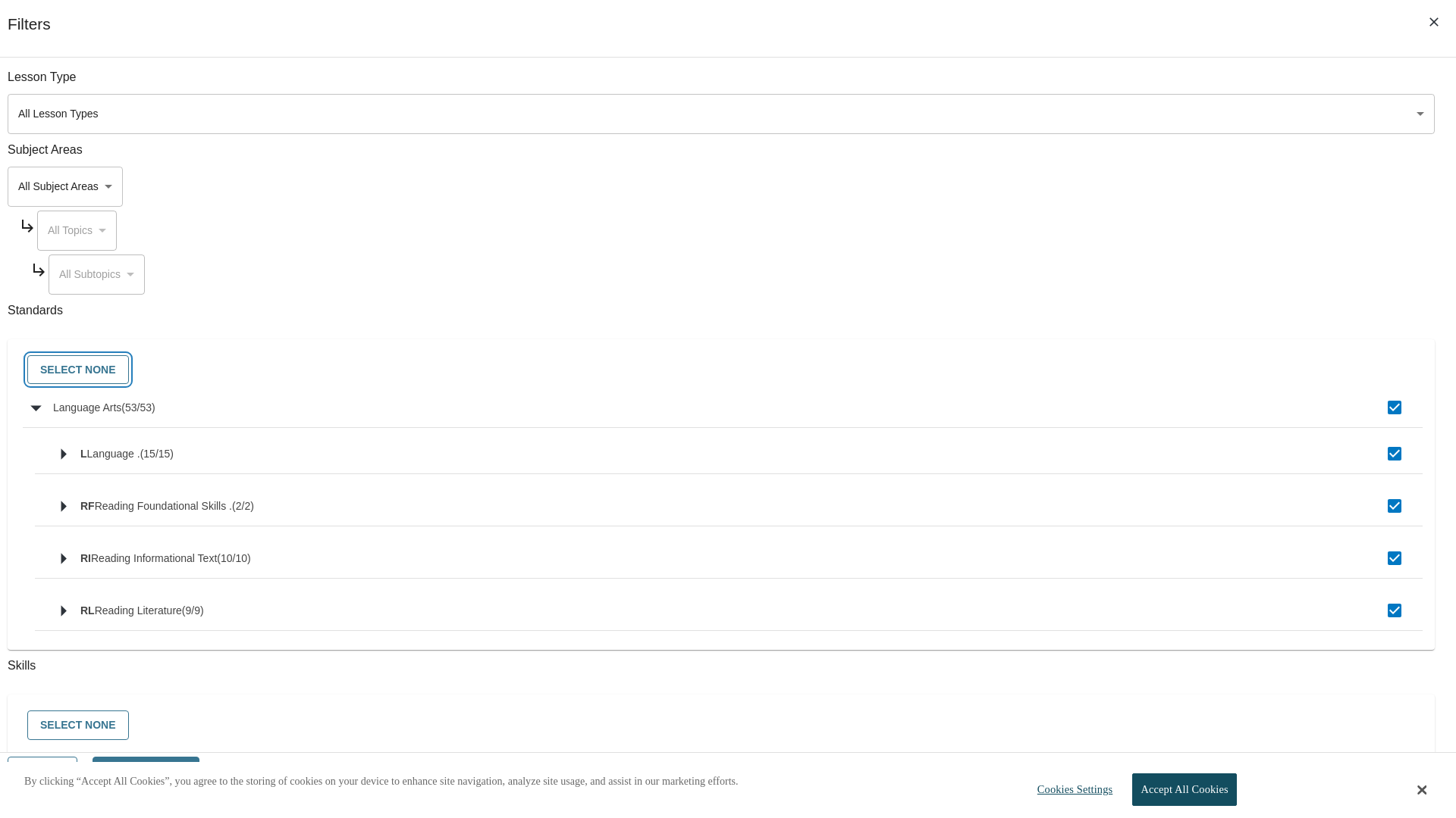
checkbox input "false"
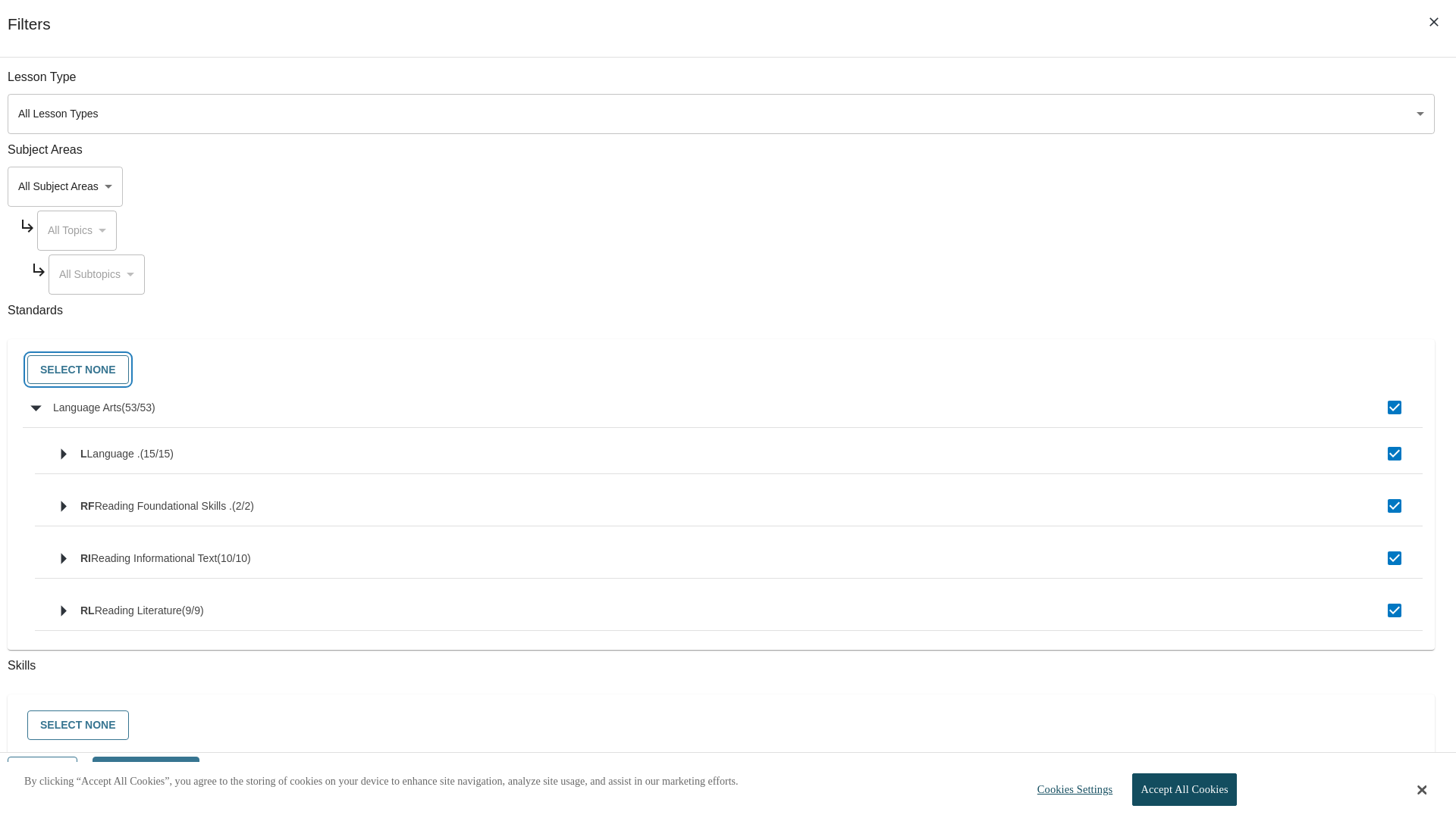
checkbox input "false"
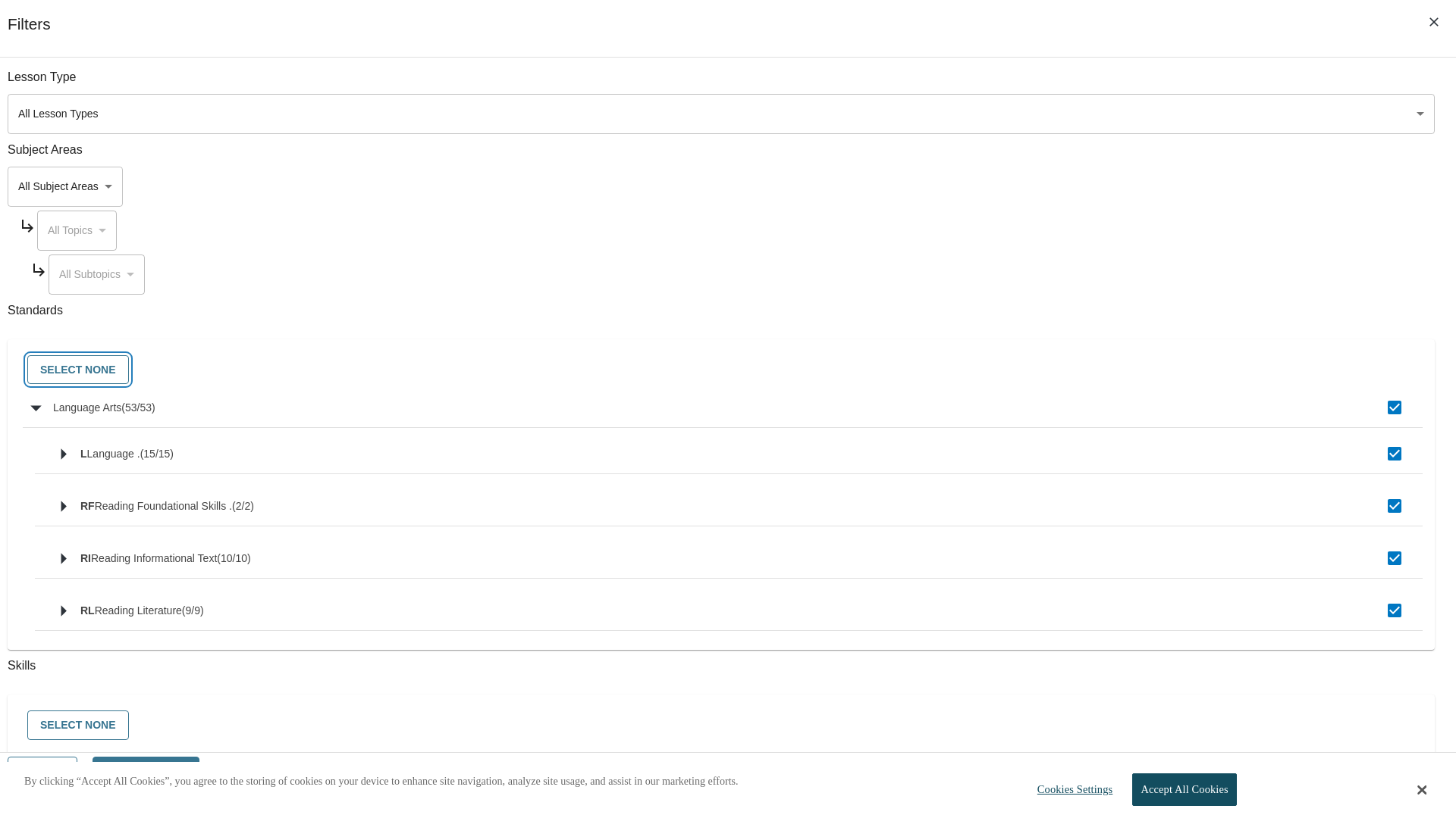
checkbox input "false"
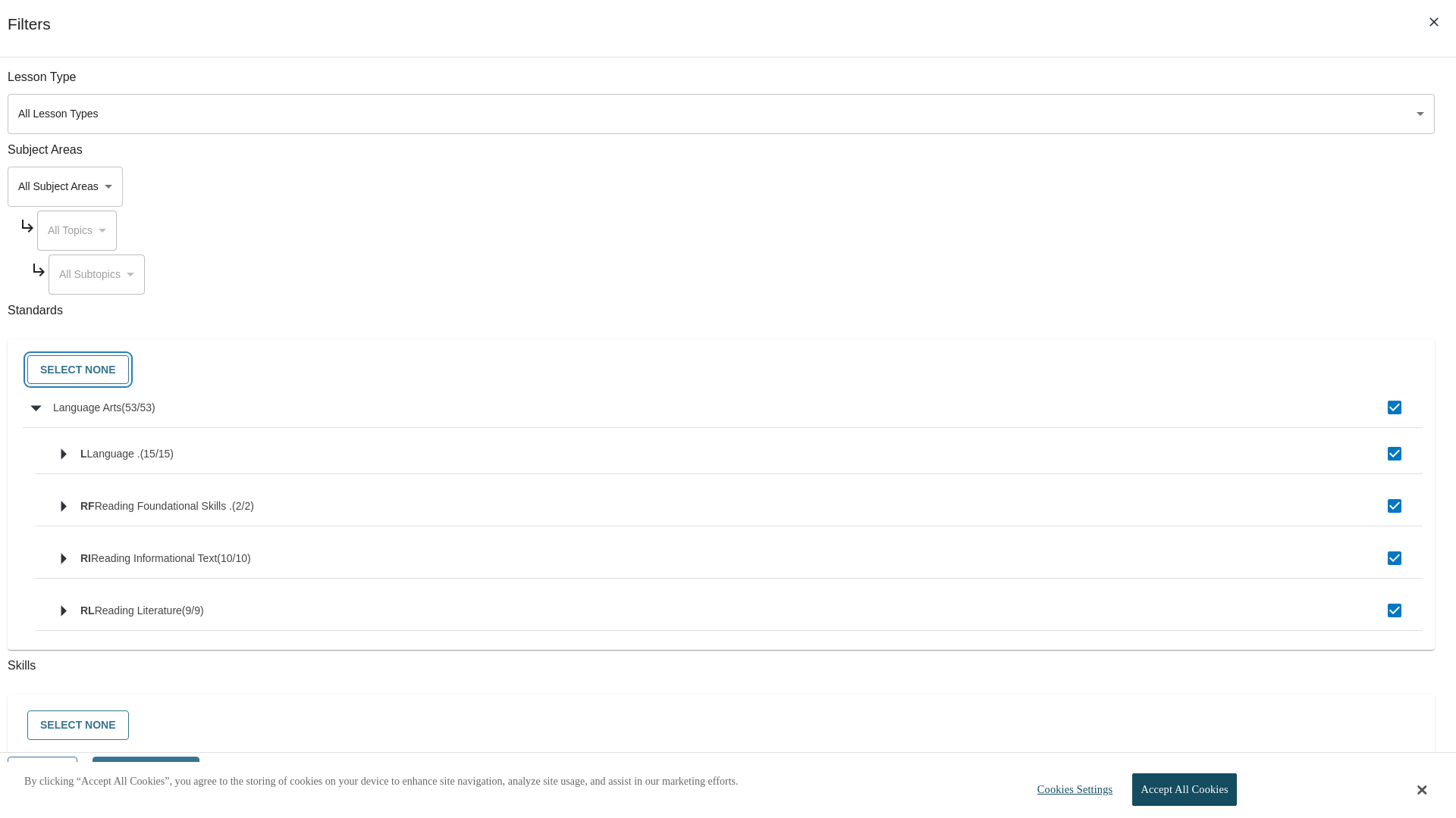
checkbox input "false"
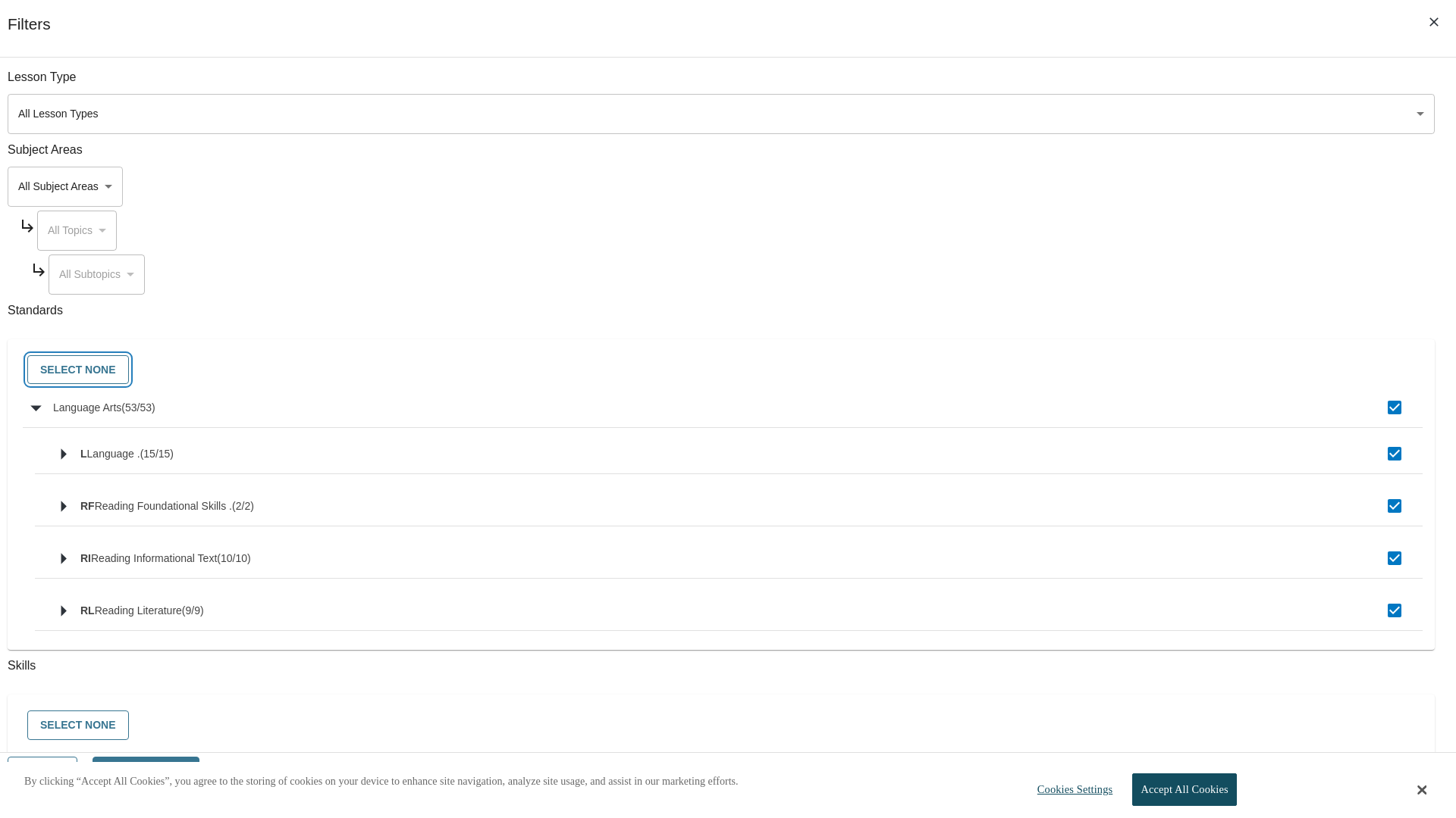
checkbox input "false"
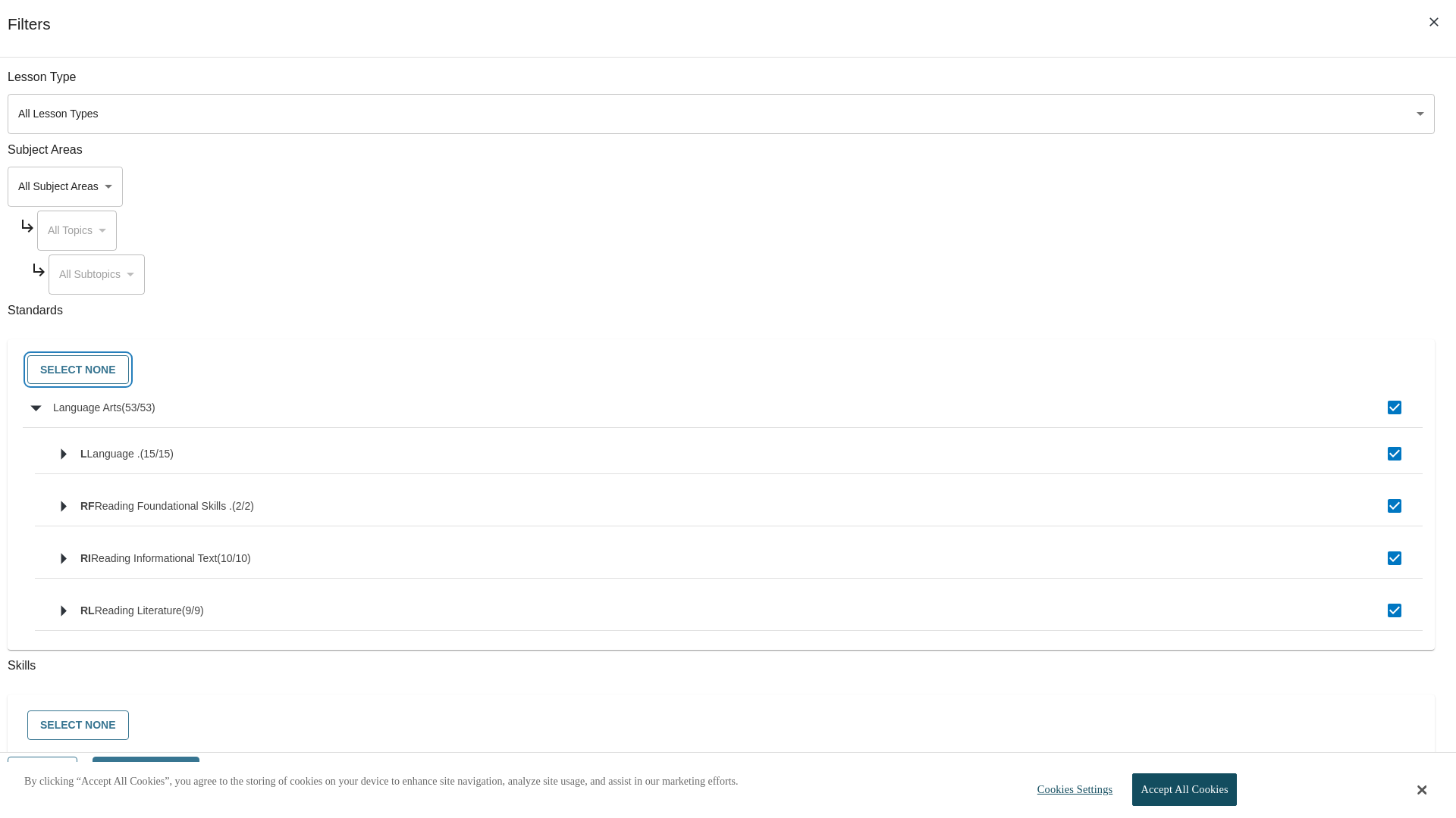
checkbox input "false"
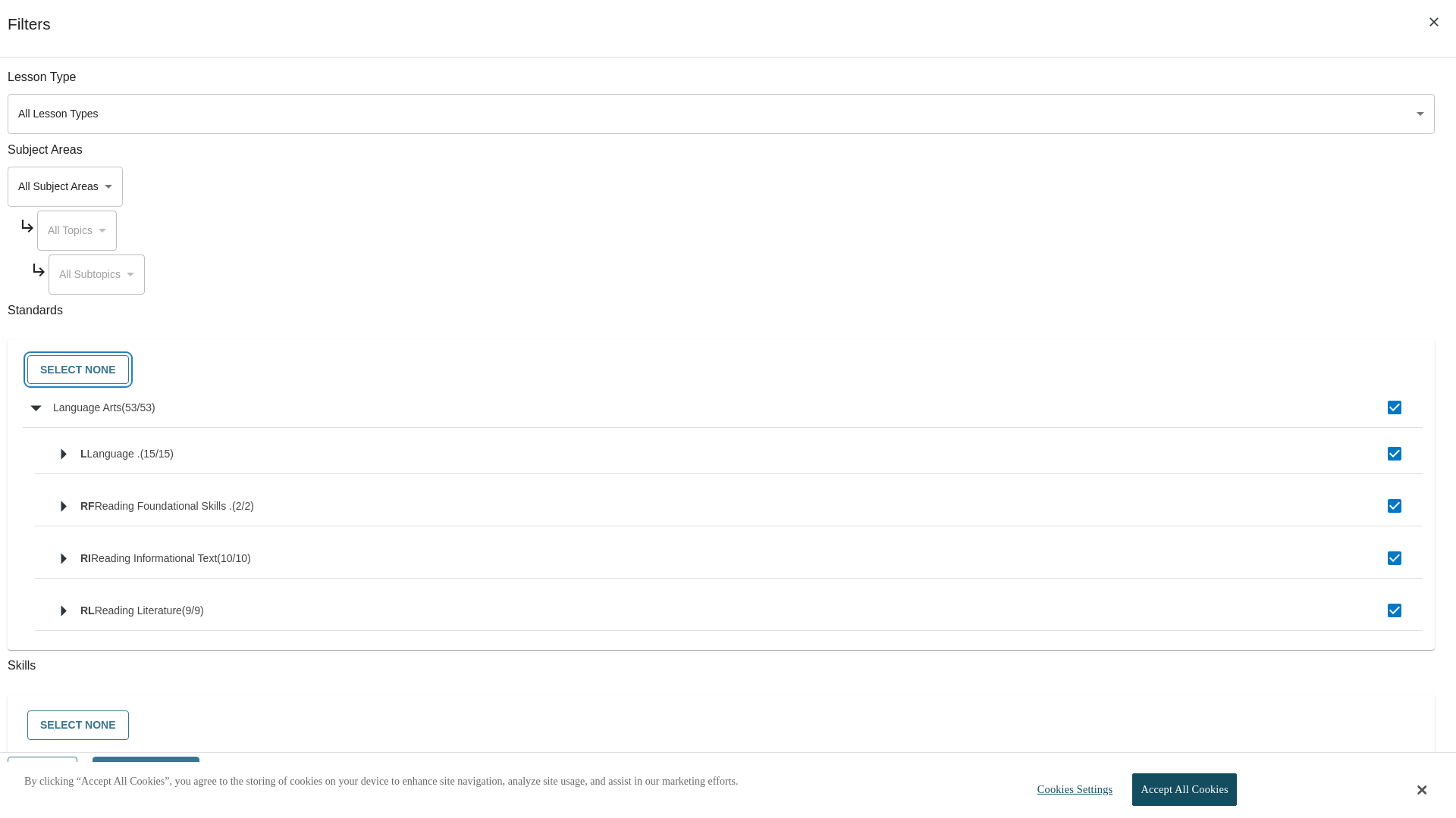
checkbox input "false"
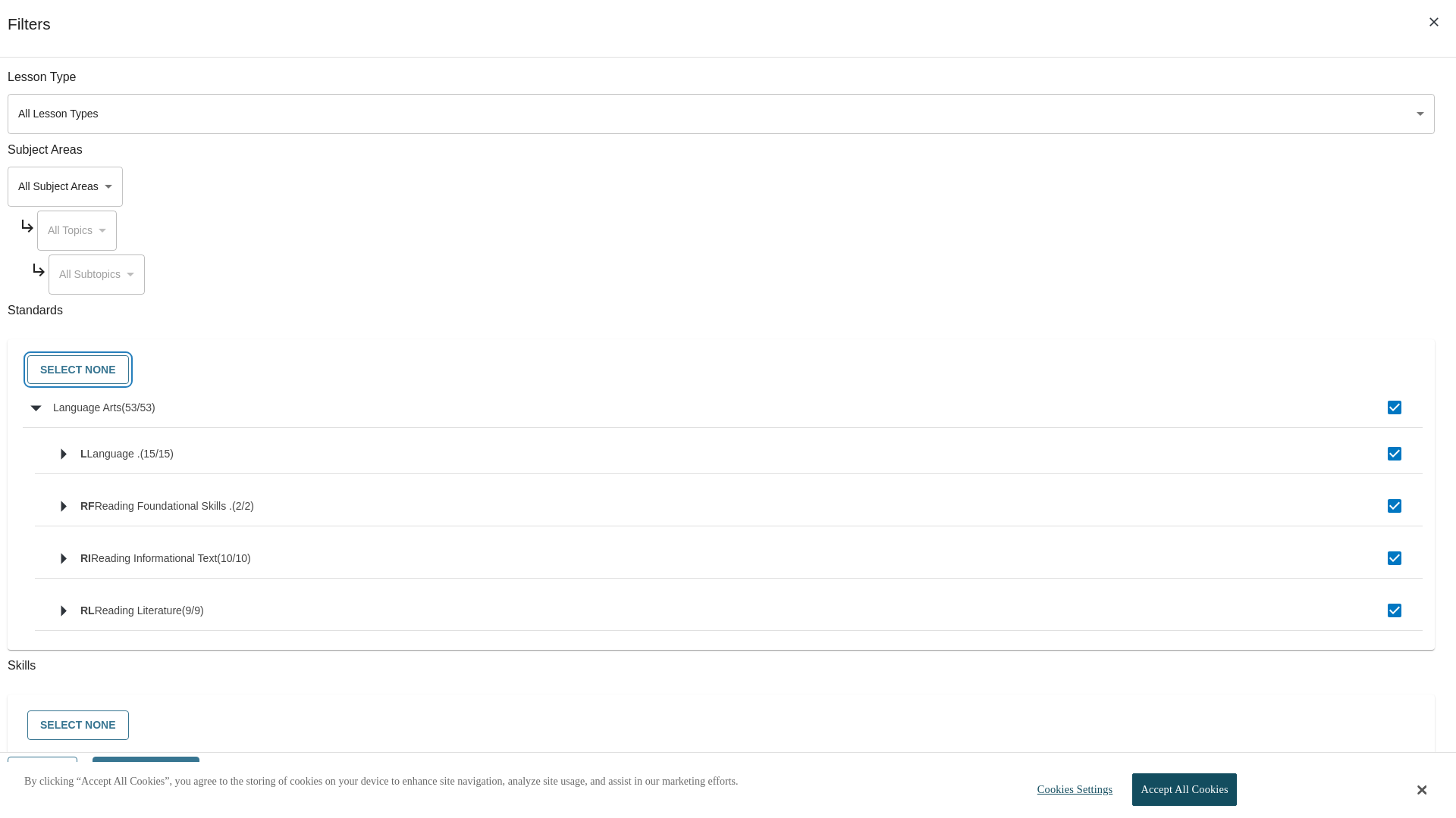
checkbox input "false"
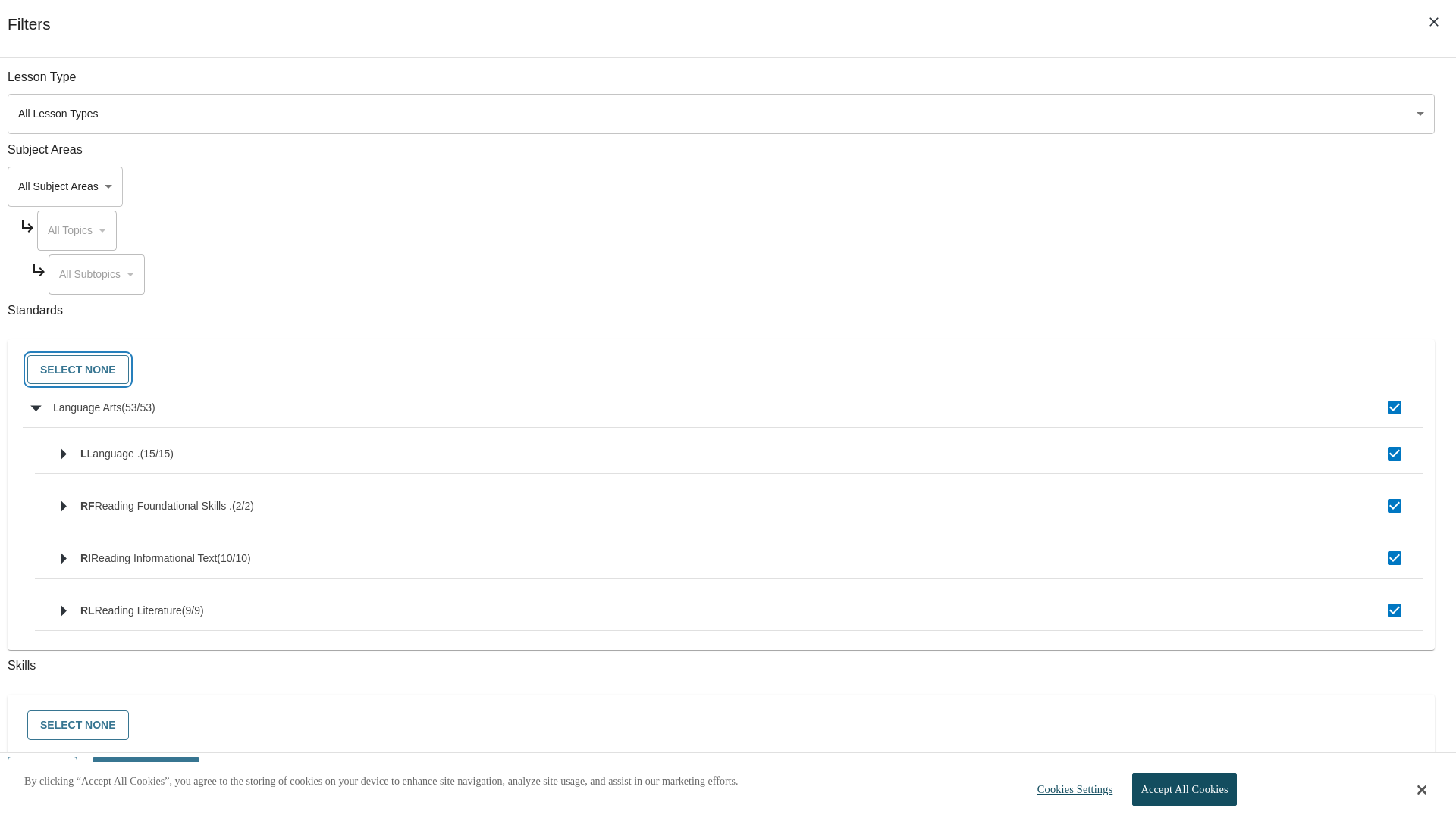
checkbox input "false"
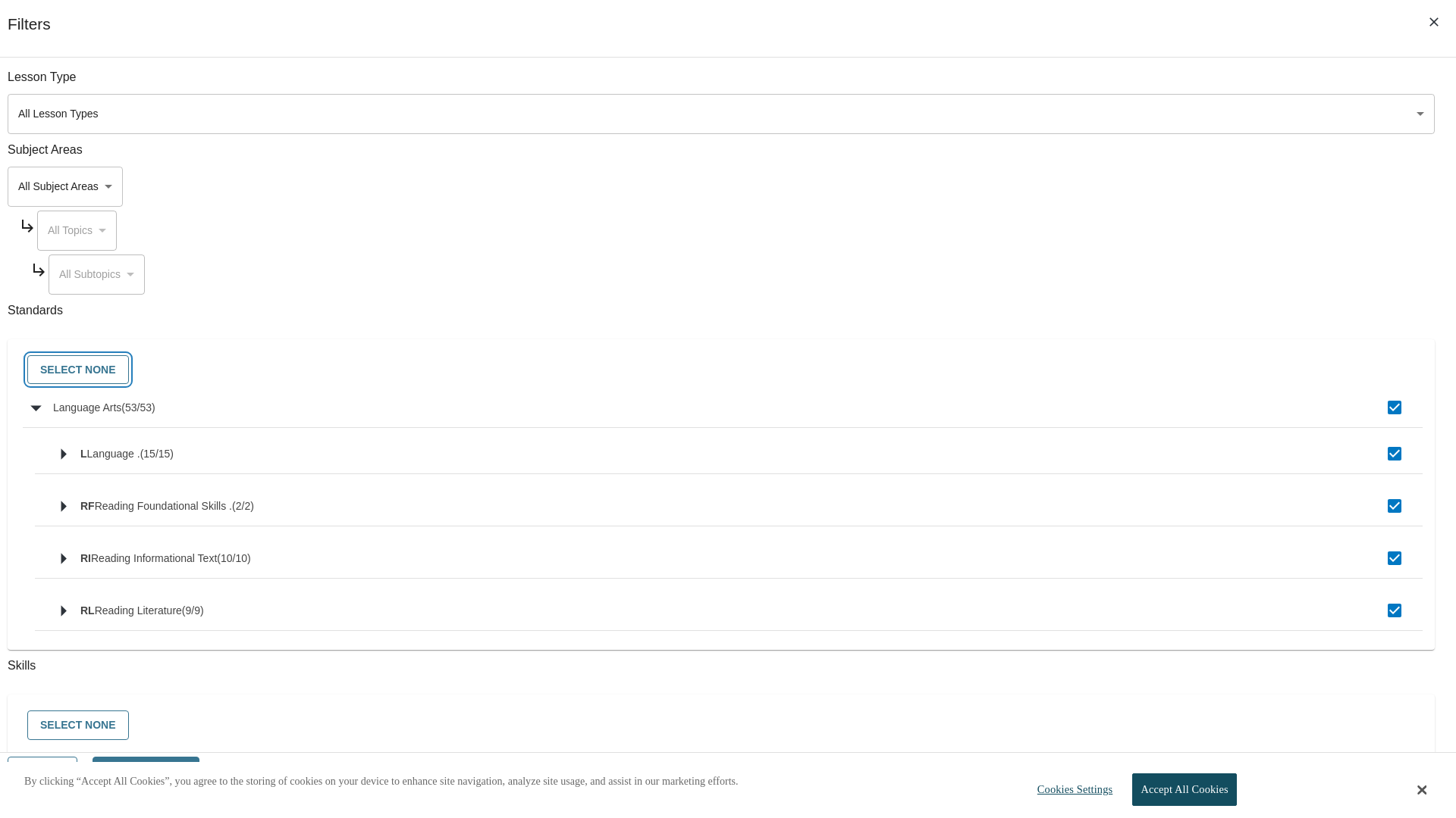
checkbox input "false"
